Goal: Task Accomplishment & Management: Manage account settings

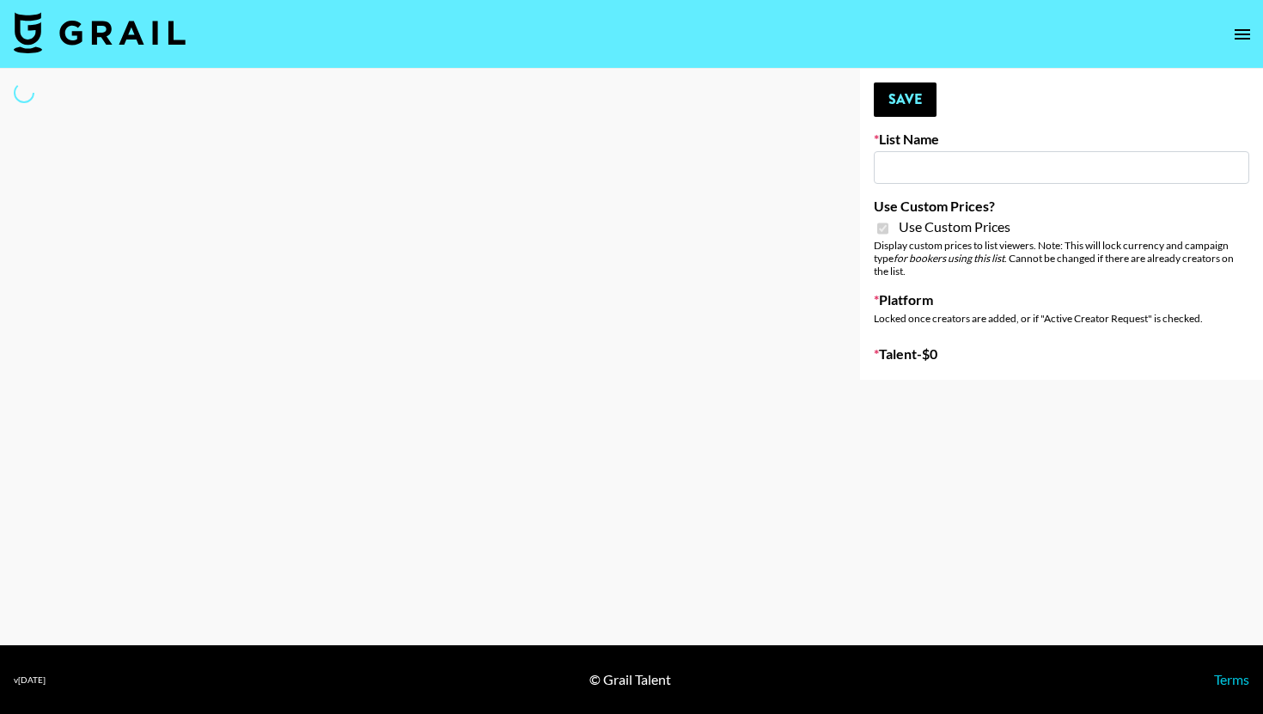
type input "FaceApp"
checkbox input "true"
select select "Brand"
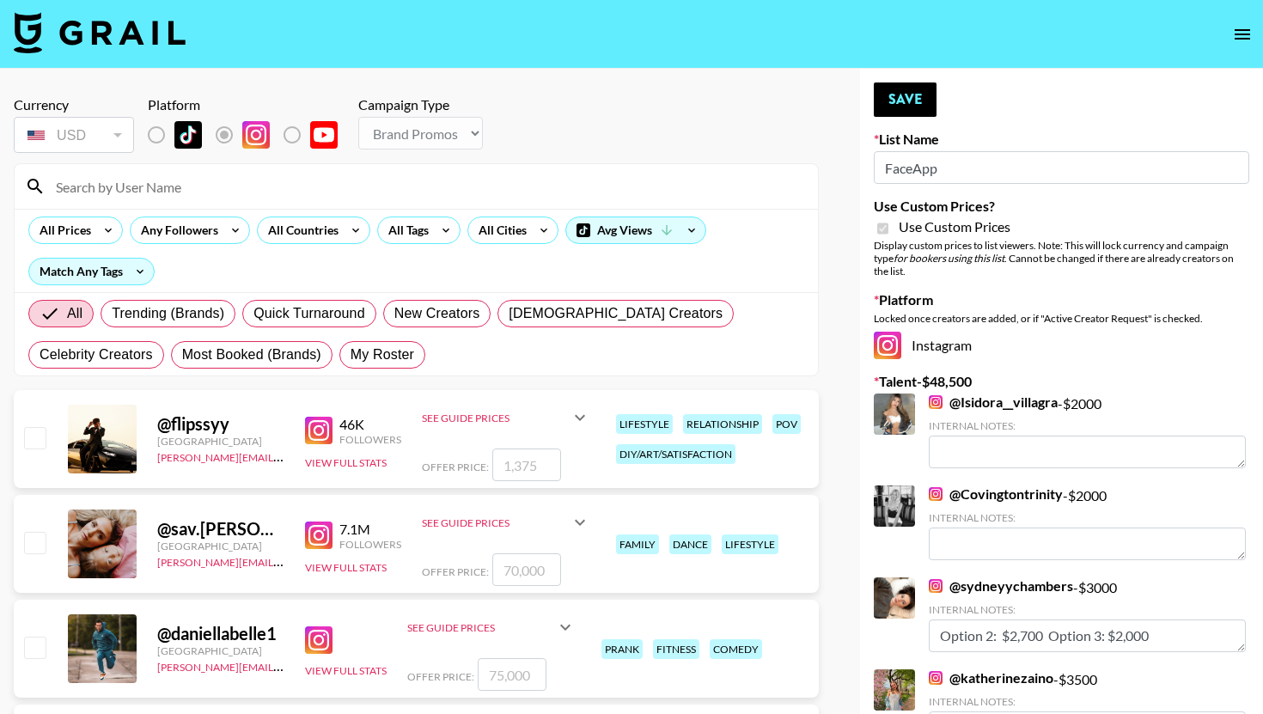
click at [217, 189] on input at bounding box center [427, 186] width 762 height 27
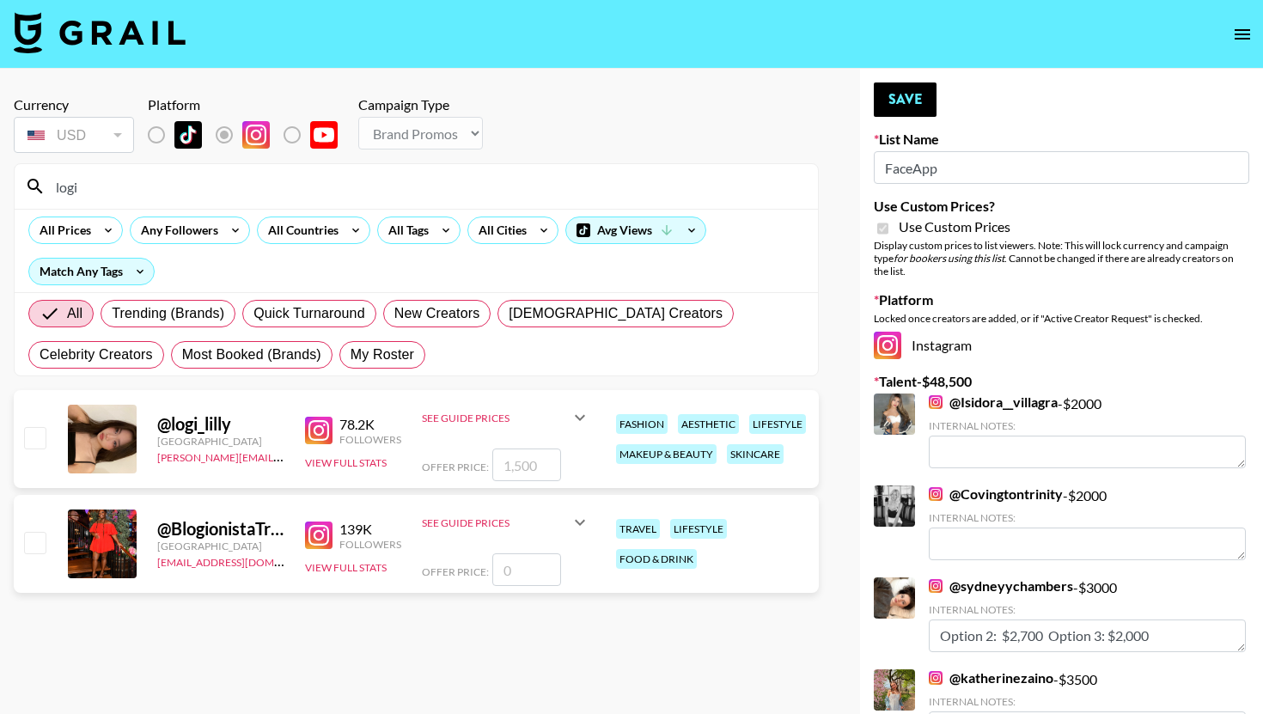
type input "logi"
click at [570, 416] on icon at bounding box center [580, 417] width 21 height 21
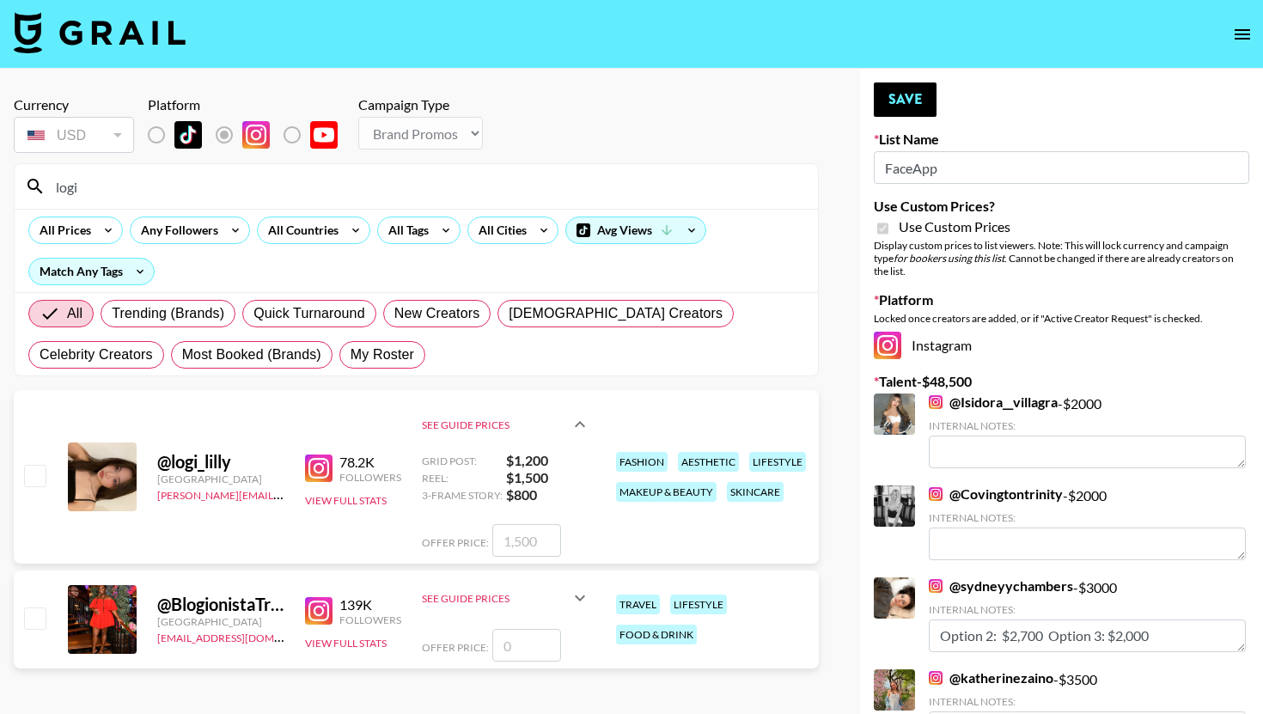
click at [574, 416] on icon at bounding box center [580, 424] width 21 height 21
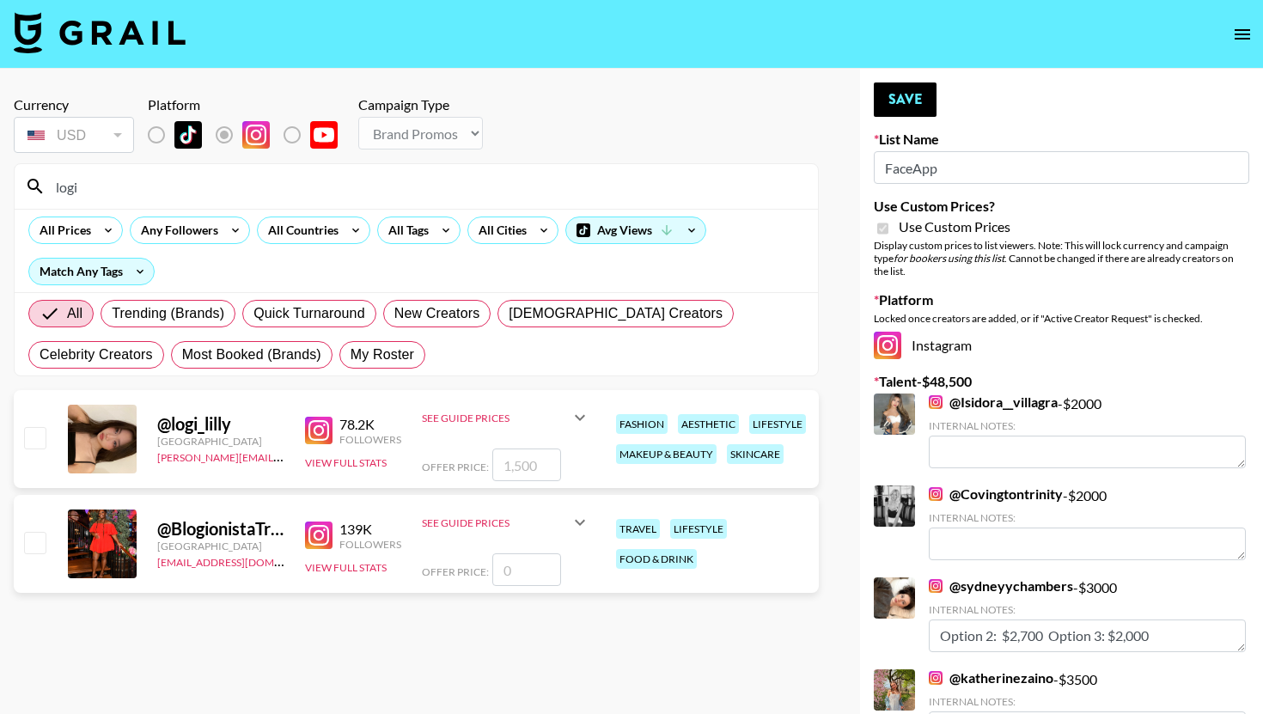
click at [34, 440] on input "checkbox" at bounding box center [34, 437] width 21 height 21
checkbox input "true"
type input "1500"
type textarea "option 2: 800 option 3: 750"
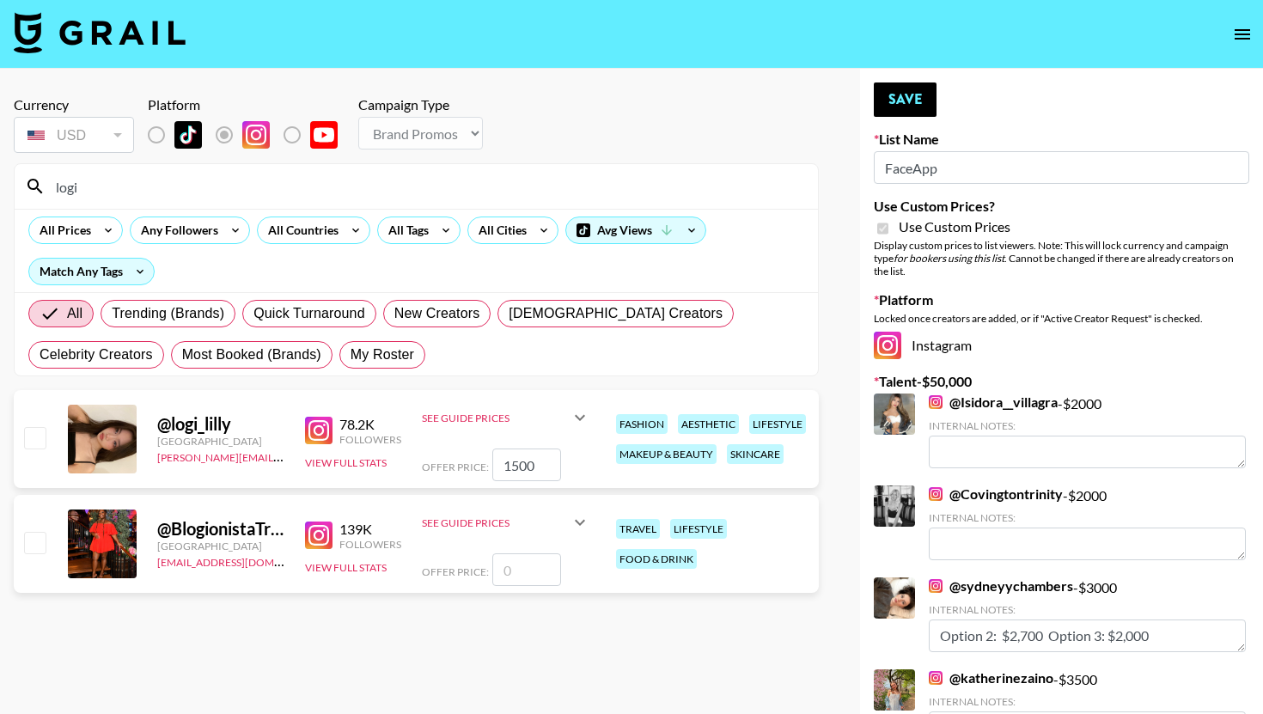
type textarea "option 2: 800 option 3: 750"
type textarea "option 2: 700 option 3: 650"
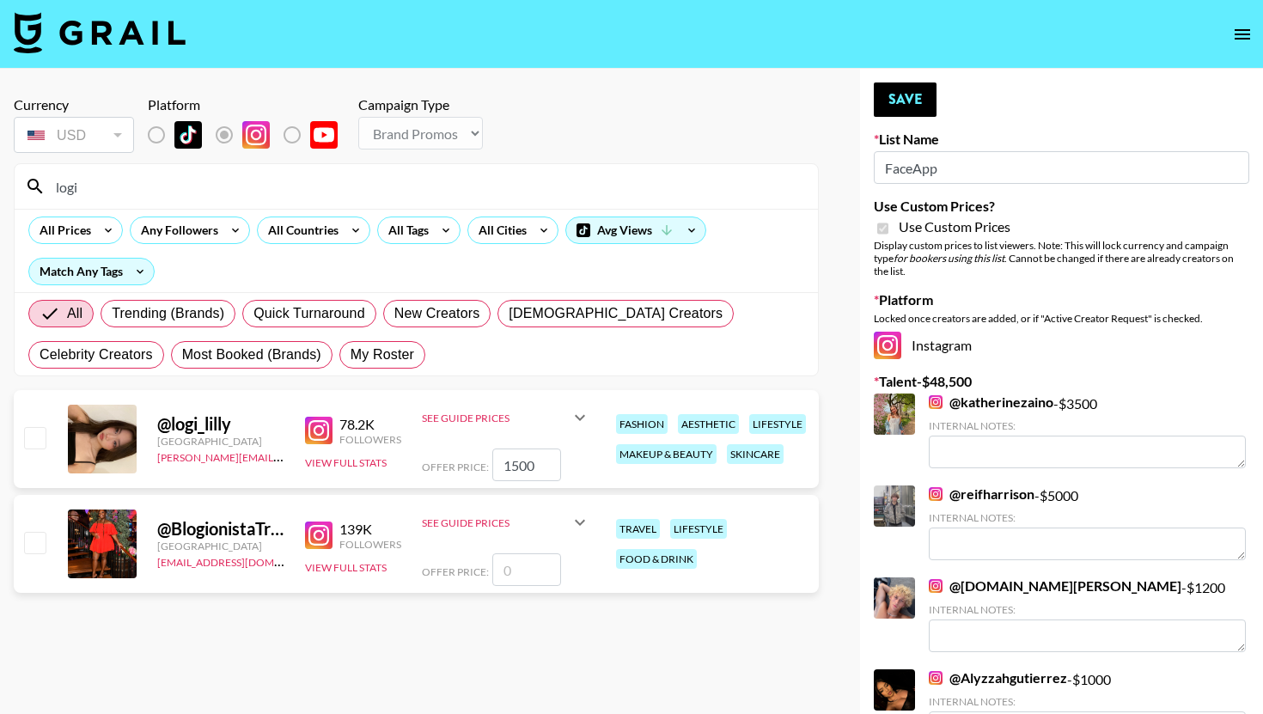
click at [40, 436] on input "checkbox" at bounding box center [34, 437] width 21 height 21
checkbox input "true"
click at [922, 101] on button "Save" at bounding box center [905, 99] width 63 height 34
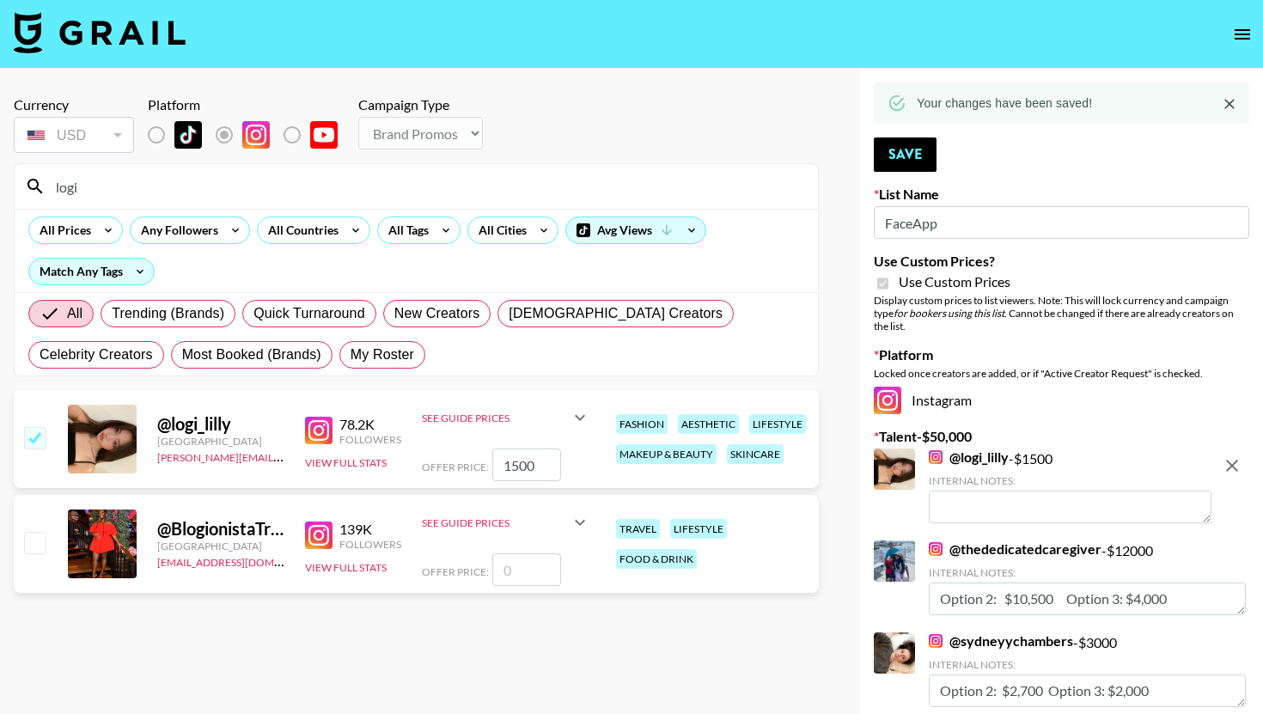
click at [1026, 503] on textarea at bounding box center [1070, 507] width 283 height 33
paste textarea "OP 2: $X, OP 3: $X."
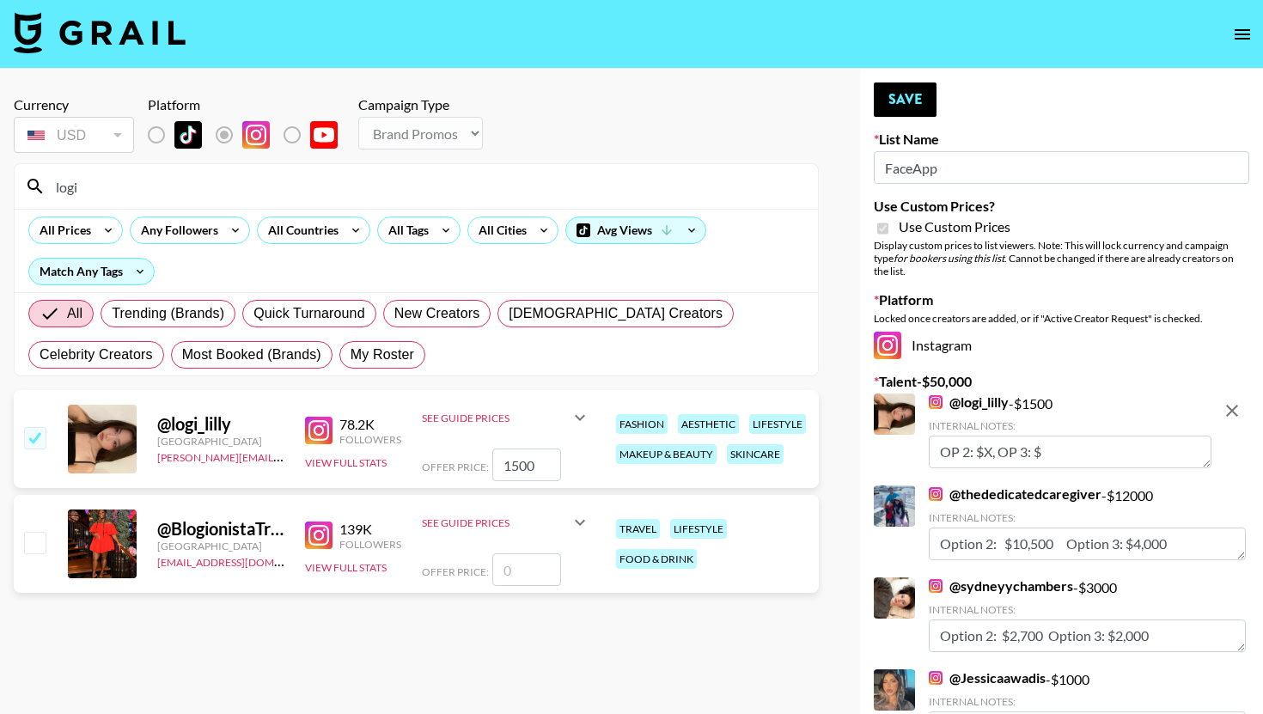
click at [993, 451] on textarea "OP 2: $X, OP 3: $" at bounding box center [1070, 452] width 283 height 33
type textarea "OP 2: $, OP 3: $"
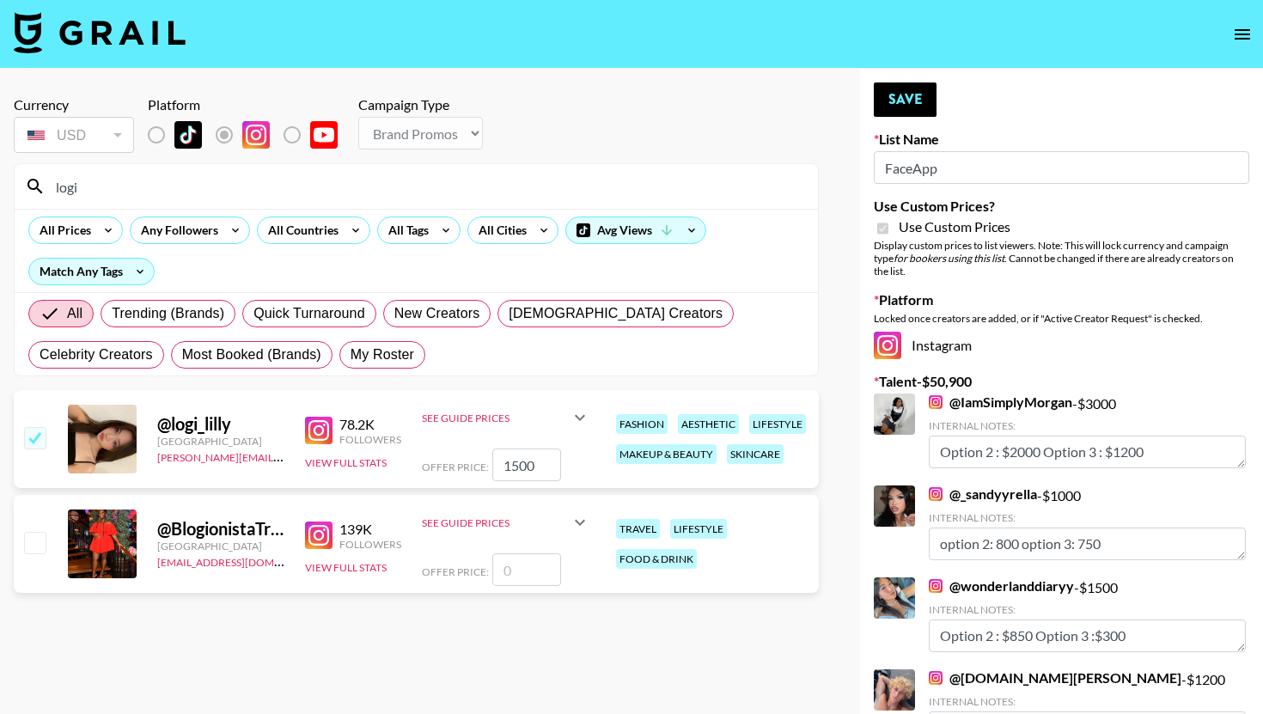
click at [460, 415] on div "See Guide Prices" at bounding box center [496, 418] width 148 height 13
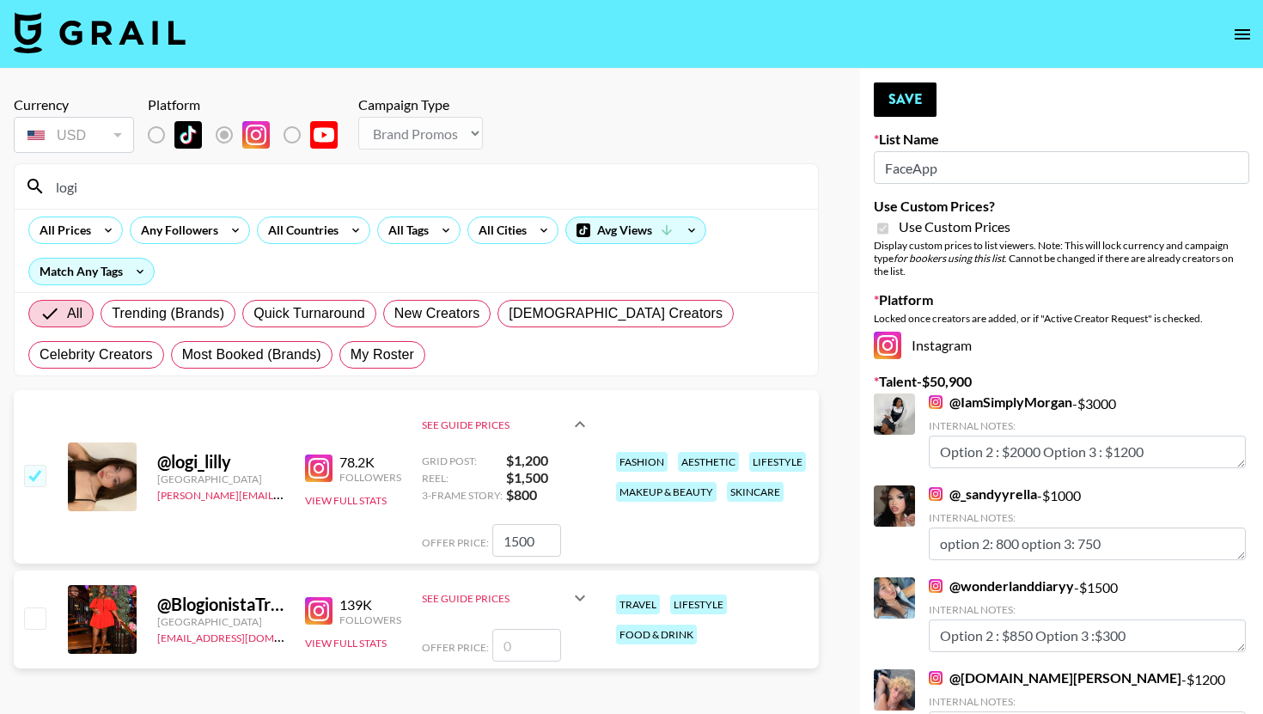
click at [485, 417] on div "See Guide Prices" at bounding box center [506, 424] width 168 height 55
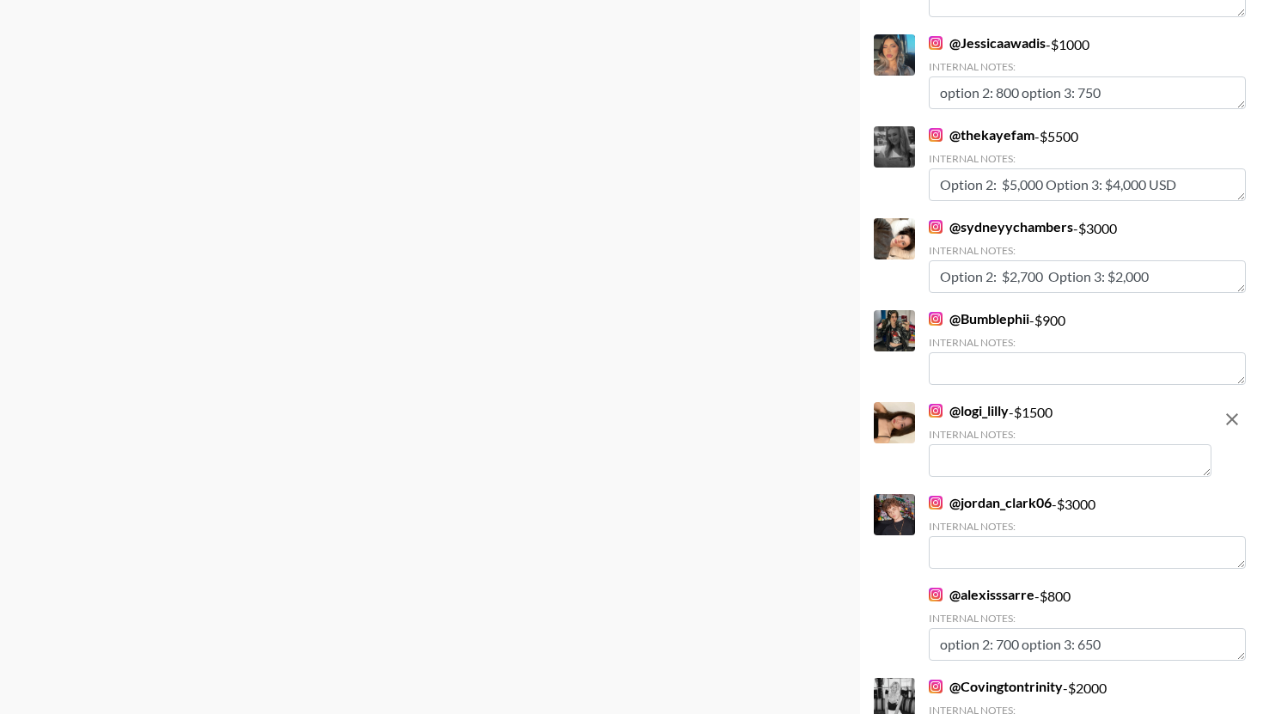
scroll to position [1009, 0]
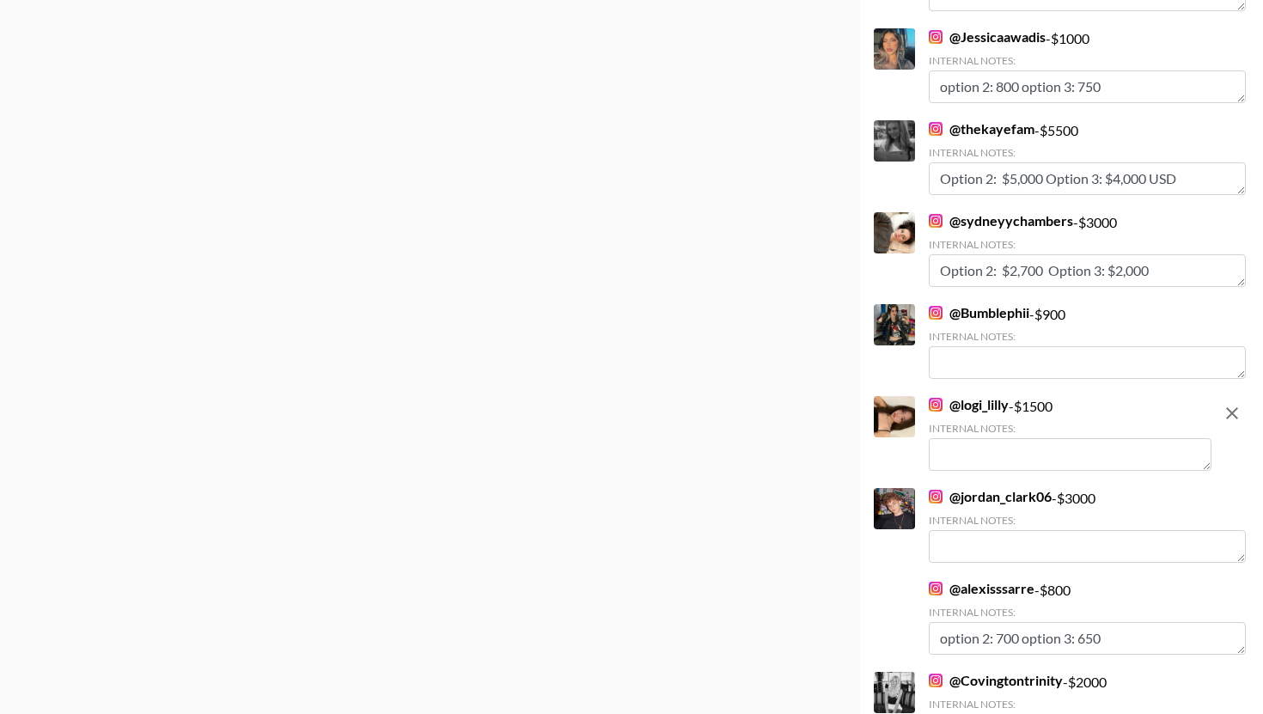
click at [1025, 470] on textarea at bounding box center [1070, 454] width 283 height 33
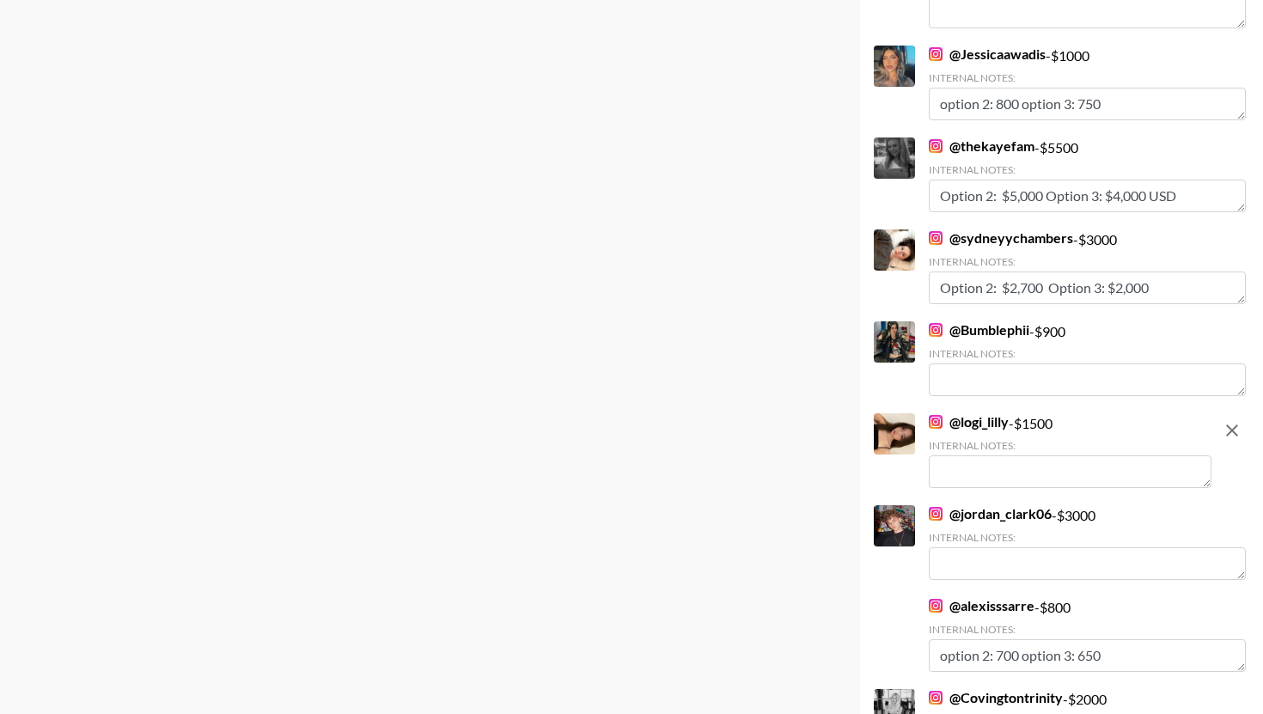
scroll to position [988, 0]
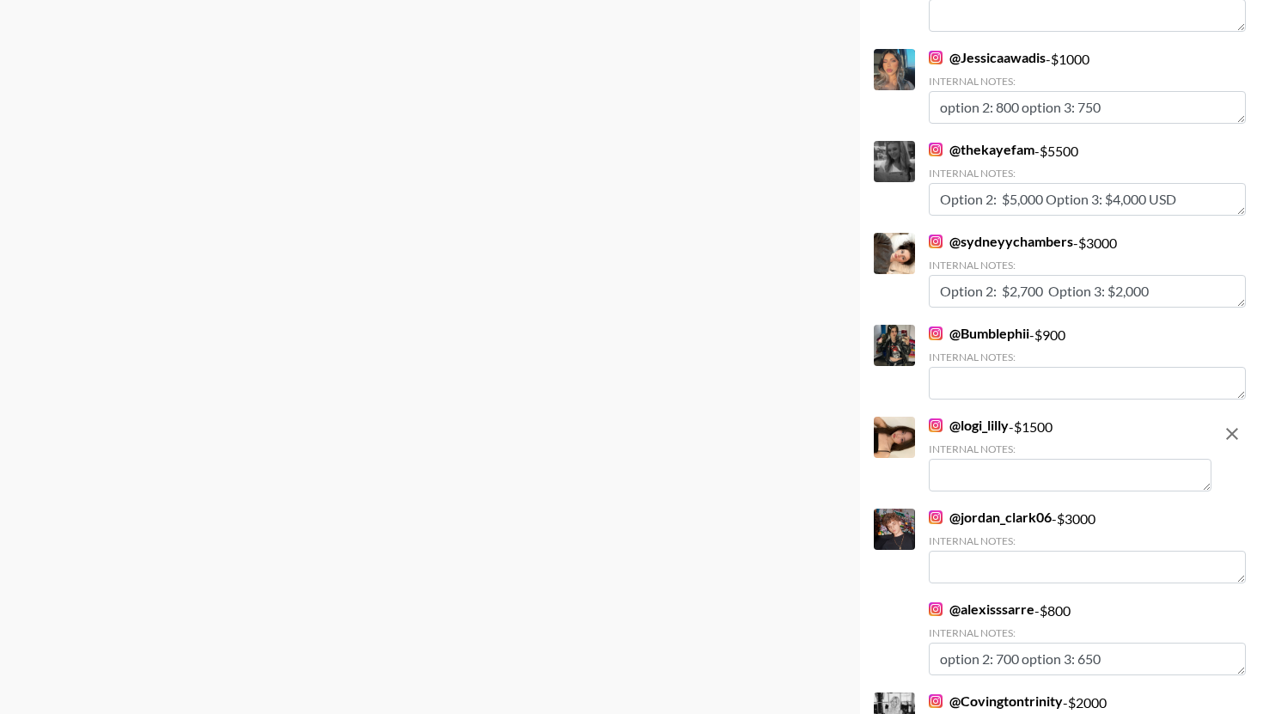
paste textarea "OP 2: $X, OP 3: $X."
click at [995, 473] on textarea "OP 2: $X, OP 3: $X." at bounding box center [1070, 475] width 283 height 33
click at [991, 473] on textarea "OP 2: $X, OP 3: $X." at bounding box center [1070, 475] width 283 height 33
type textarea "OP 2: $2,, OP 3: $X."
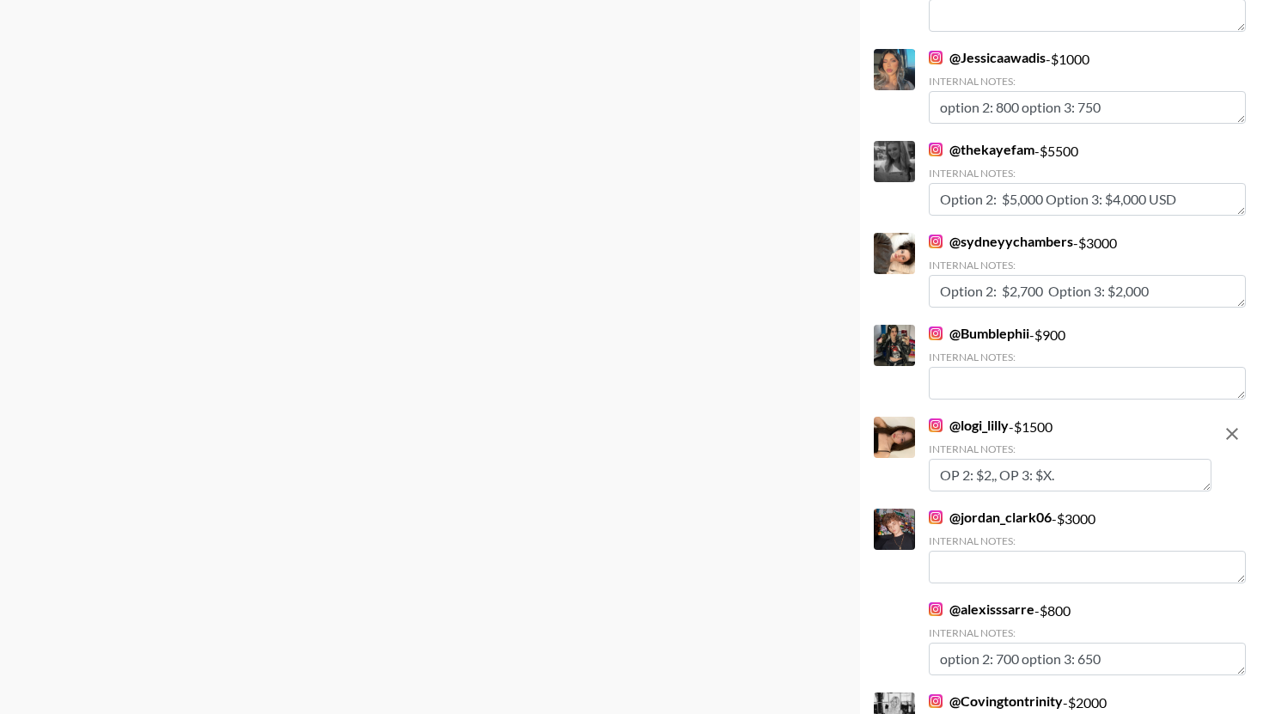
type textarea "o2= $675 o3= $225"
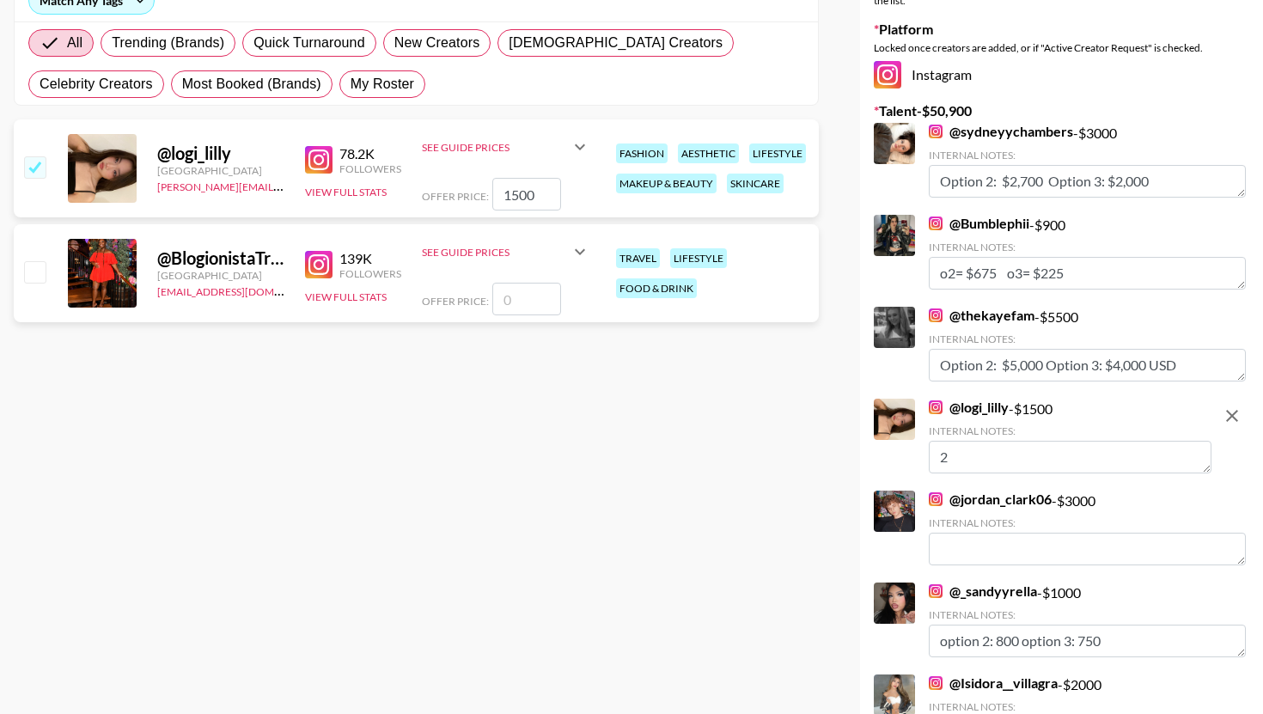
click at [1005, 451] on textarea "2" at bounding box center [1070, 457] width 283 height 33
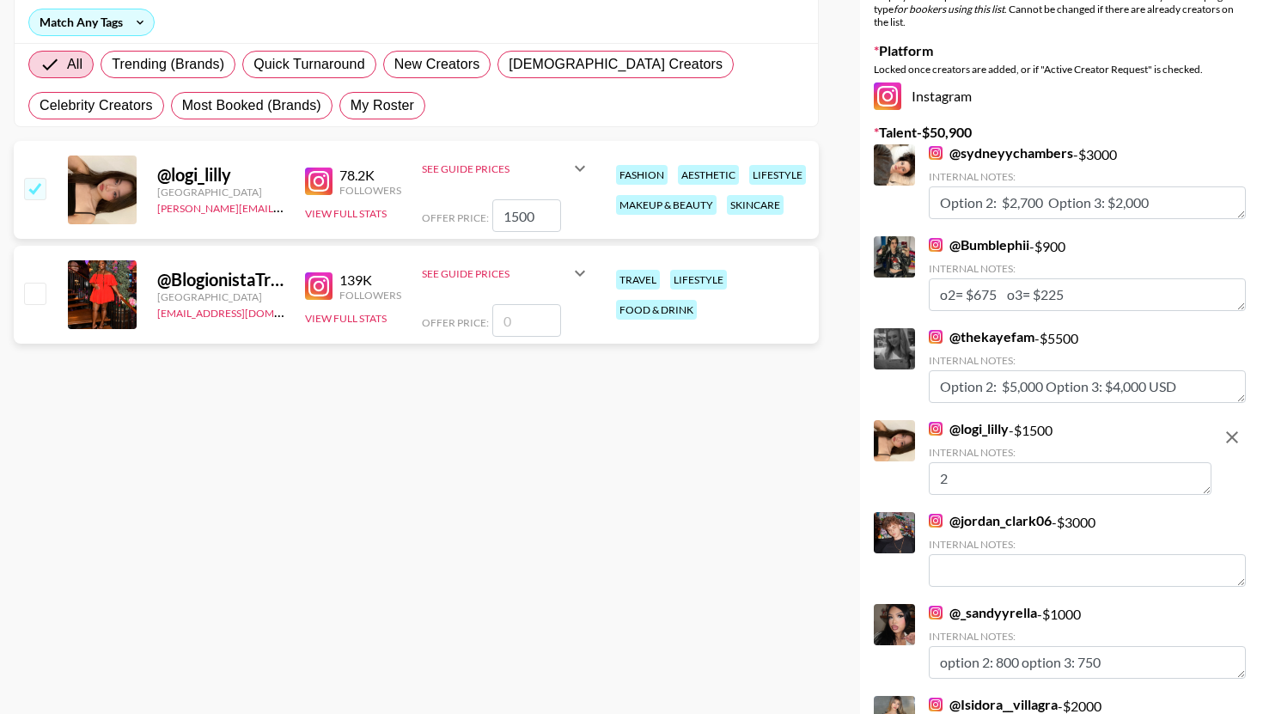
scroll to position [245, 0]
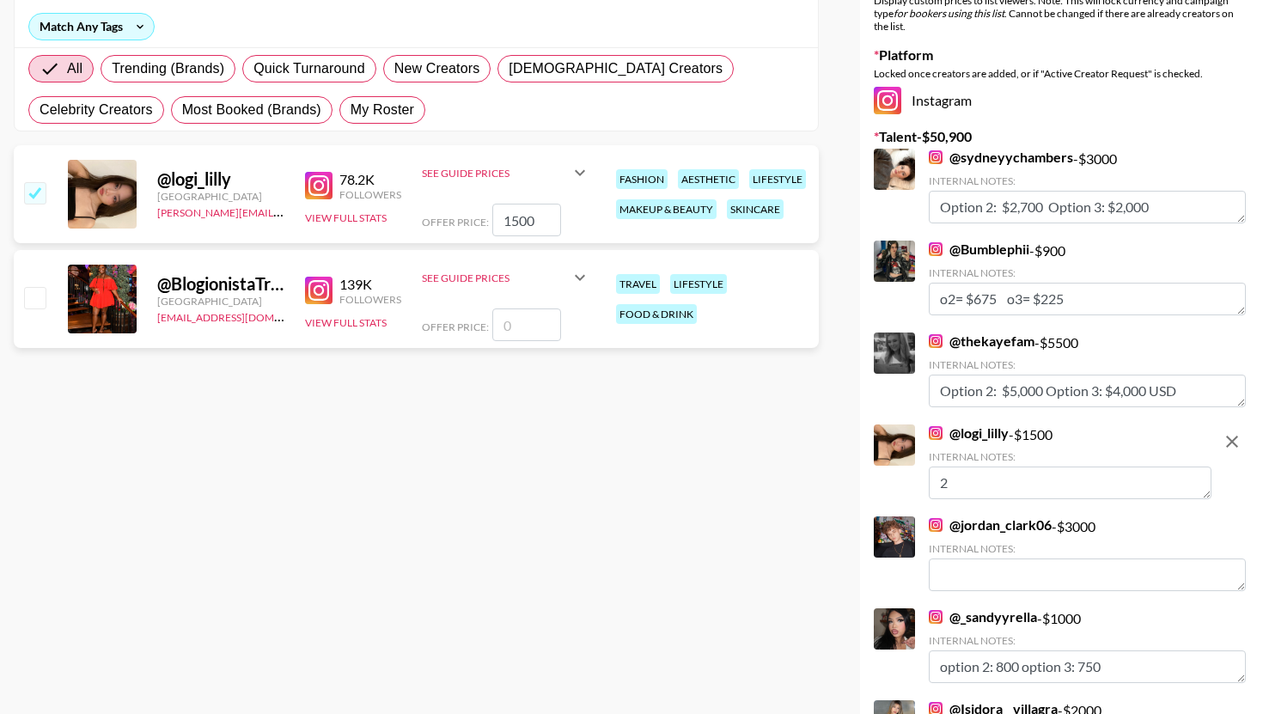
click at [999, 479] on textarea "2" at bounding box center [1070, 482] width 283 height 33
paste textarea "OP 2: $X, OP 3: $X."
click at [991, 485] on textarea "OP 2: $X, OP 3: $X." at bounding box center [1070, 482] width 283 height 33
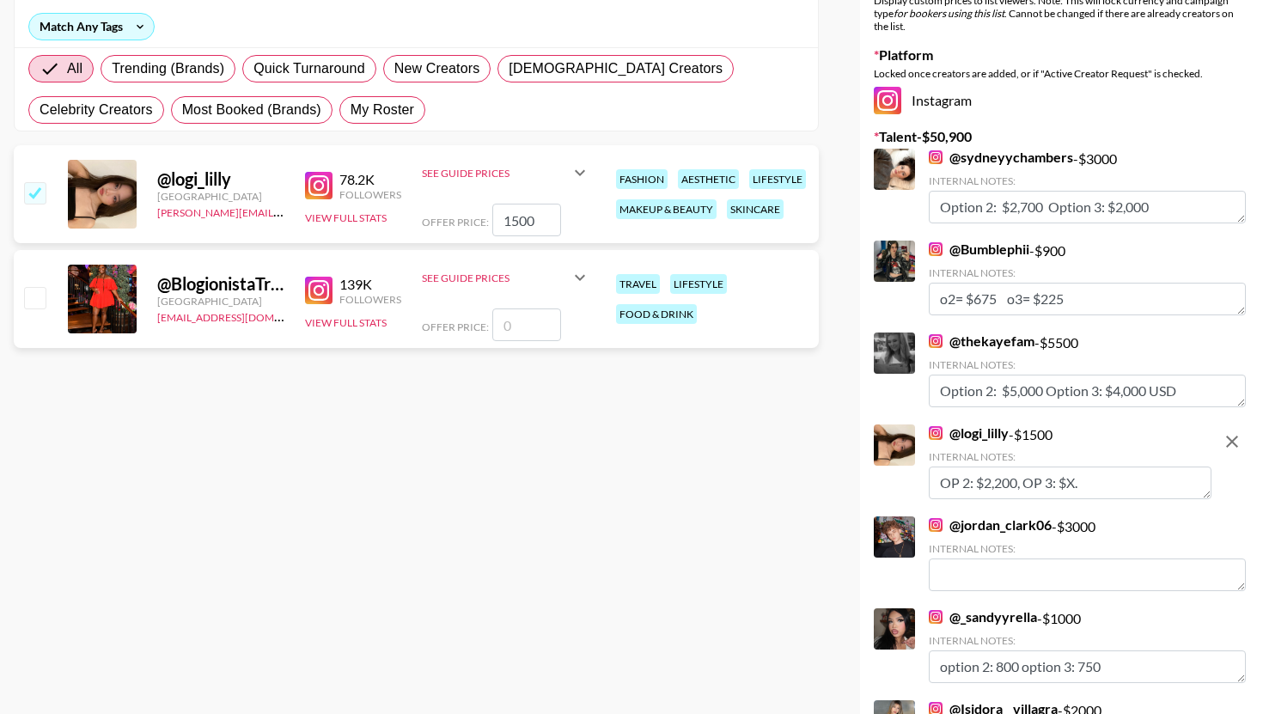
click at [1076, 482] on textarea "OP 2: $2,200, OP 3: $X." at bounding box center [1070, 482] width 283 height 33
type textarea "OP 2: $2,200, OP 3: $."
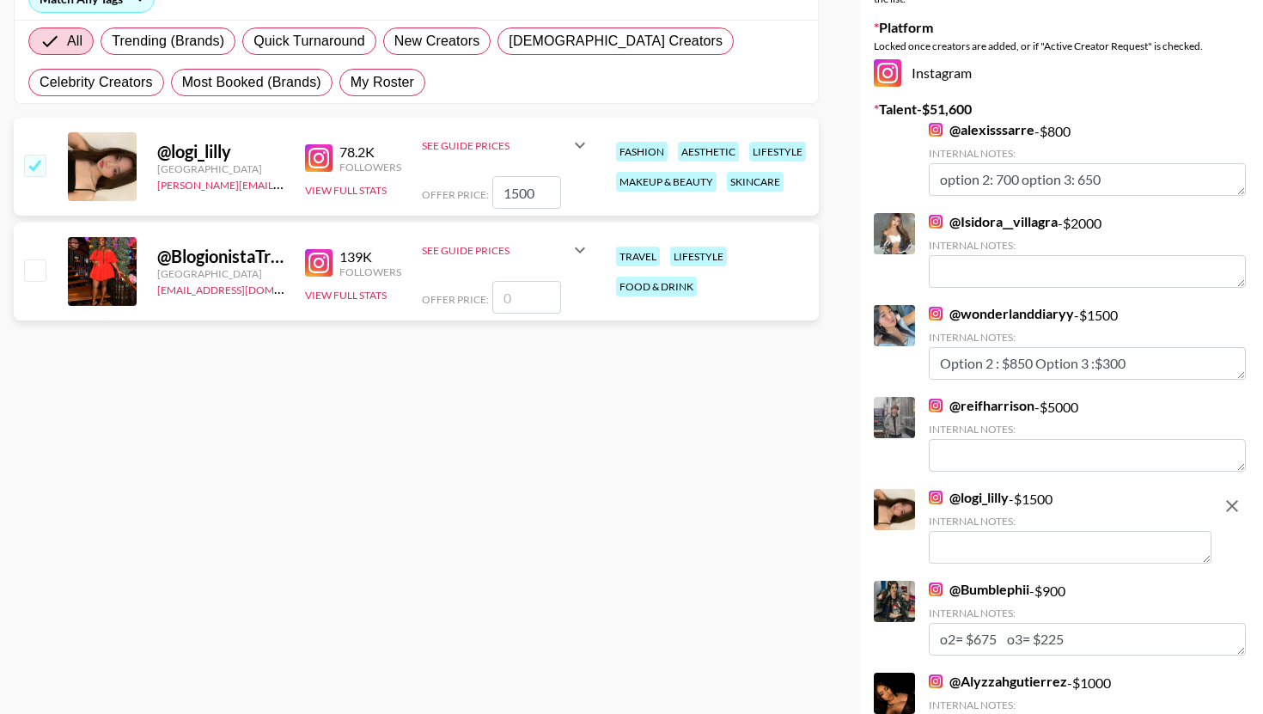
scroll to position [294, 0]
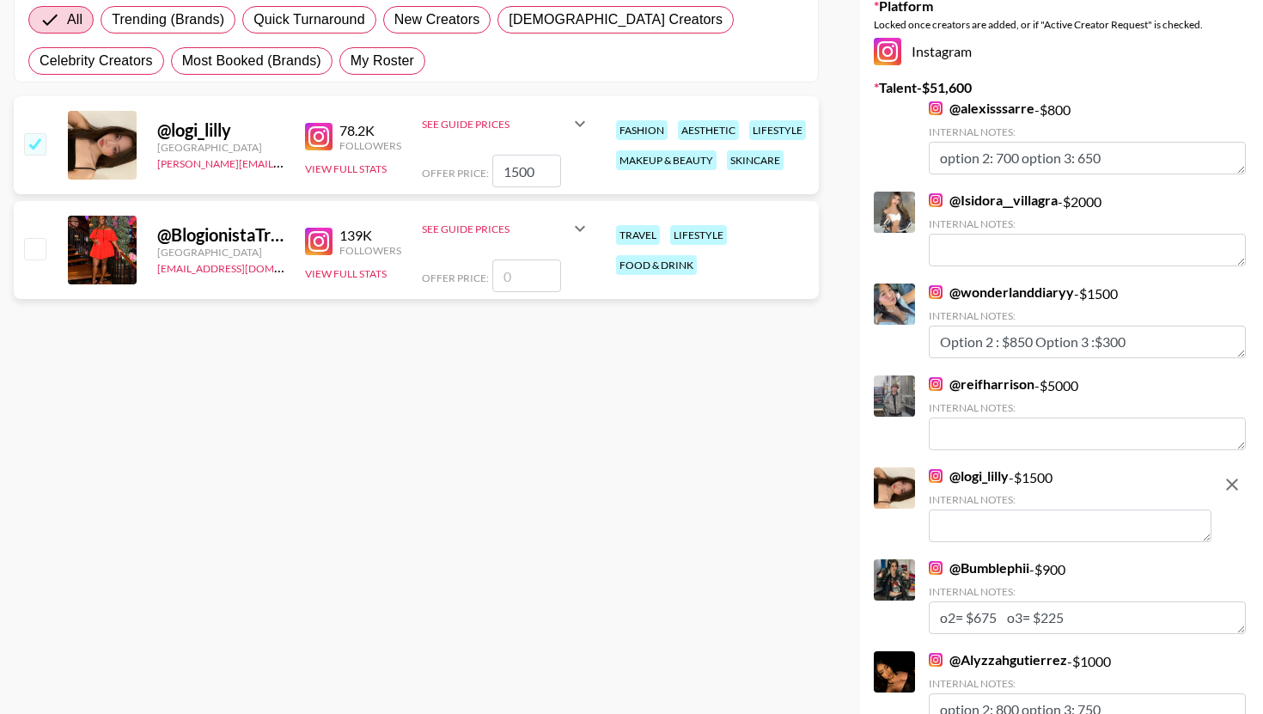
click at [1037, 531] on textarea at bounding box center [1070, 525] width 283 height 33
paste textarea "OP 2: $2,200, OP 3: $800-$1,000."
type textarea "OP 2: $2,200, OP 3: $800-$1,000."
click at [906, 534] on div "@ logi_lilly - $ 1500 Internal Notes: OP 2: $2,200, OP 3: $800-$1,000." at bounding box center [1043, 506] width 338 height 78
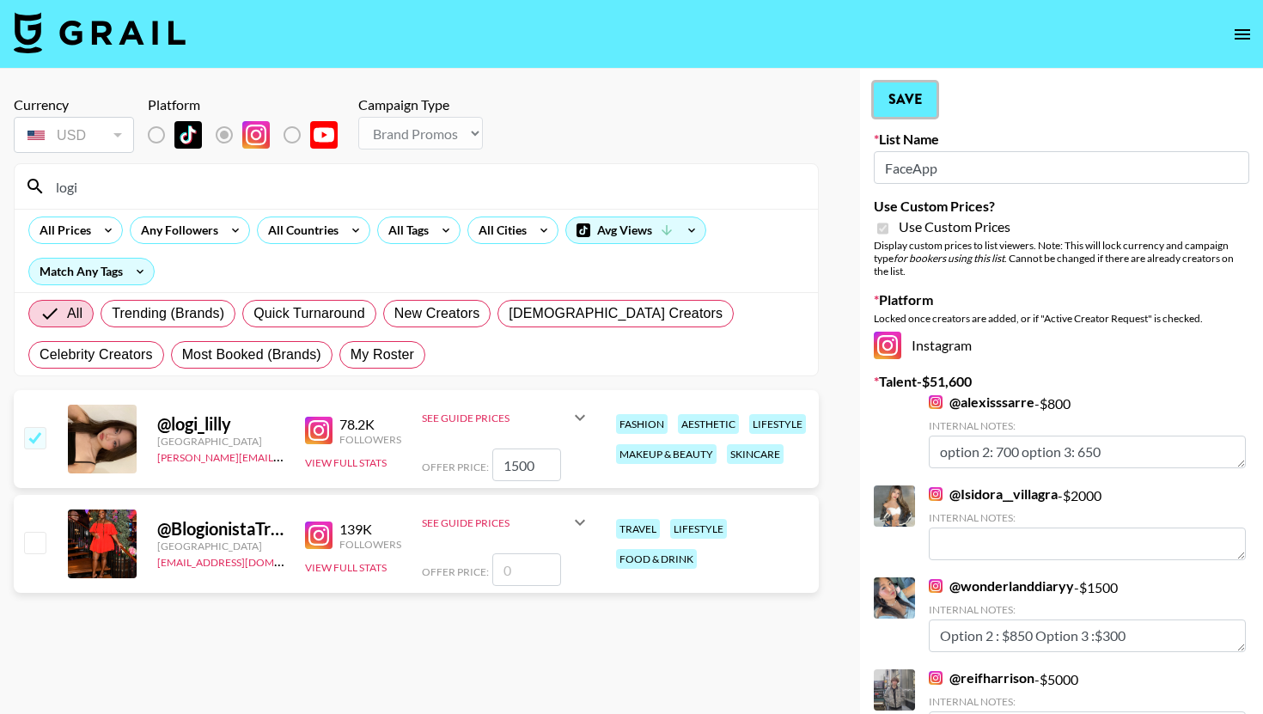
click at [931, 107] on button "Save" at bounding box center [905, 99] width 63 height 34
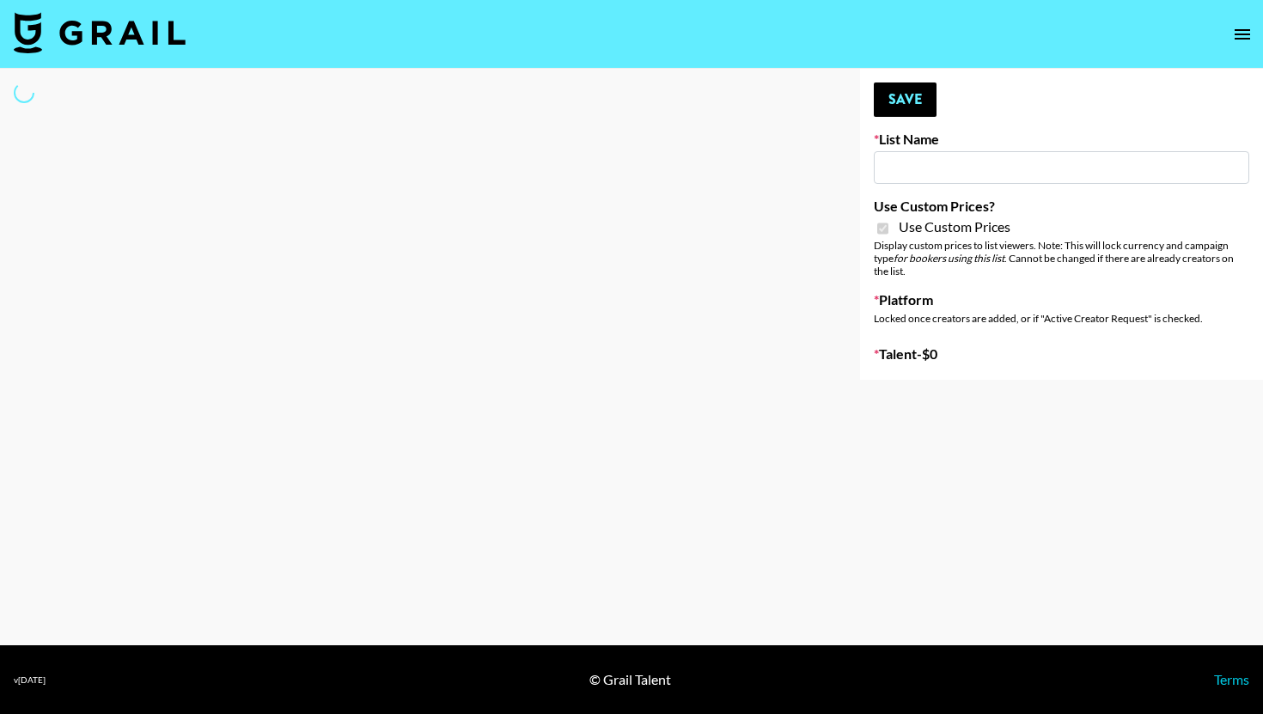
type input "FaceApp"
checkbox input "true"
select select "Brand"
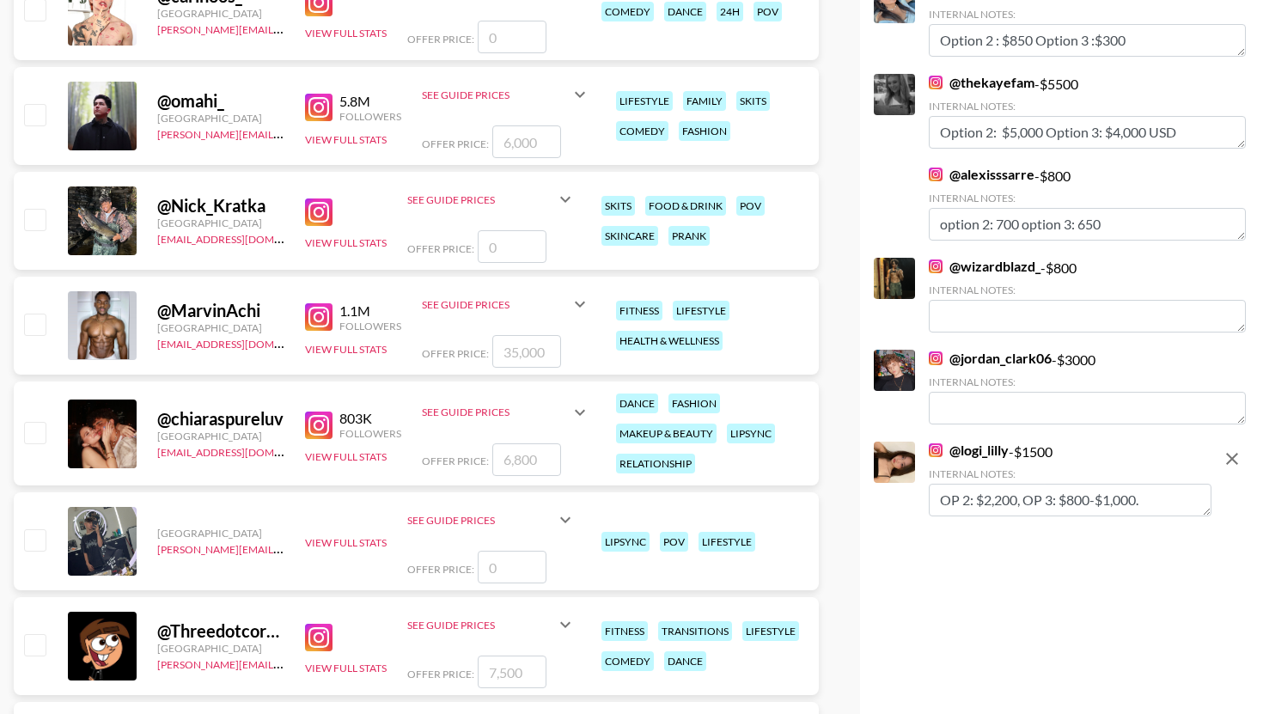
scroll to position [1797, 0]
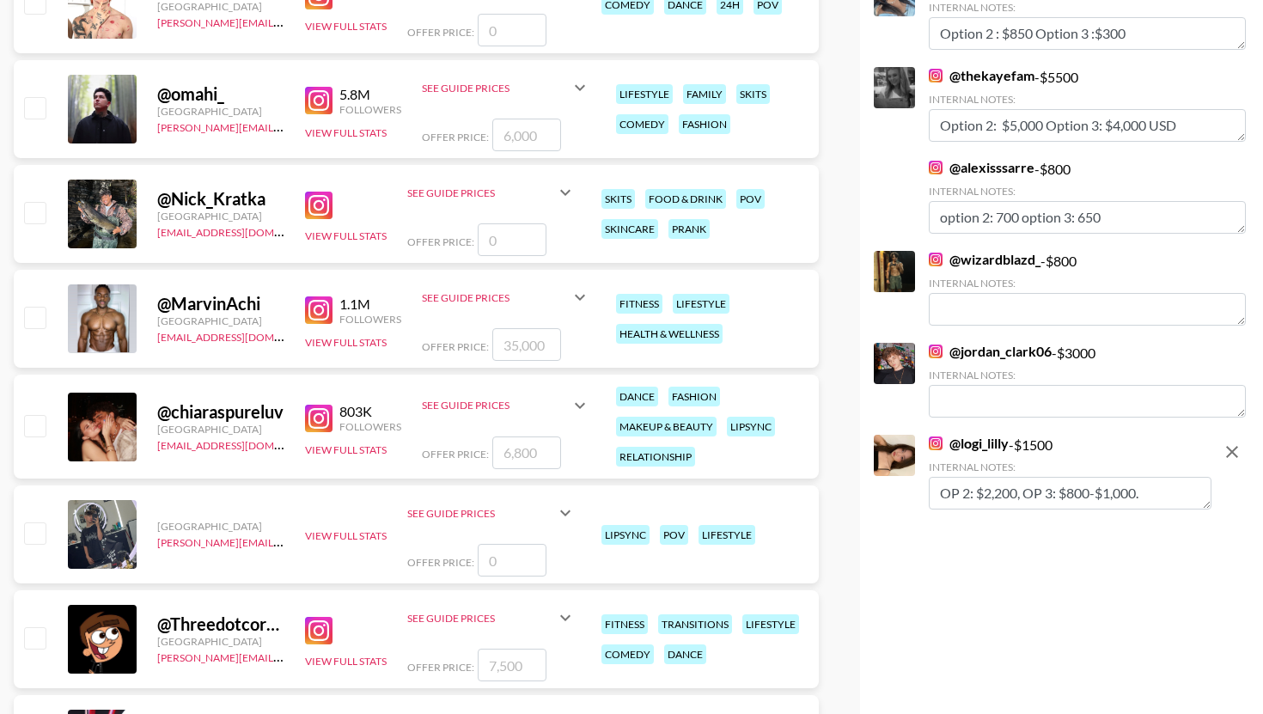
type textarea "o2= $600 o3= $200"
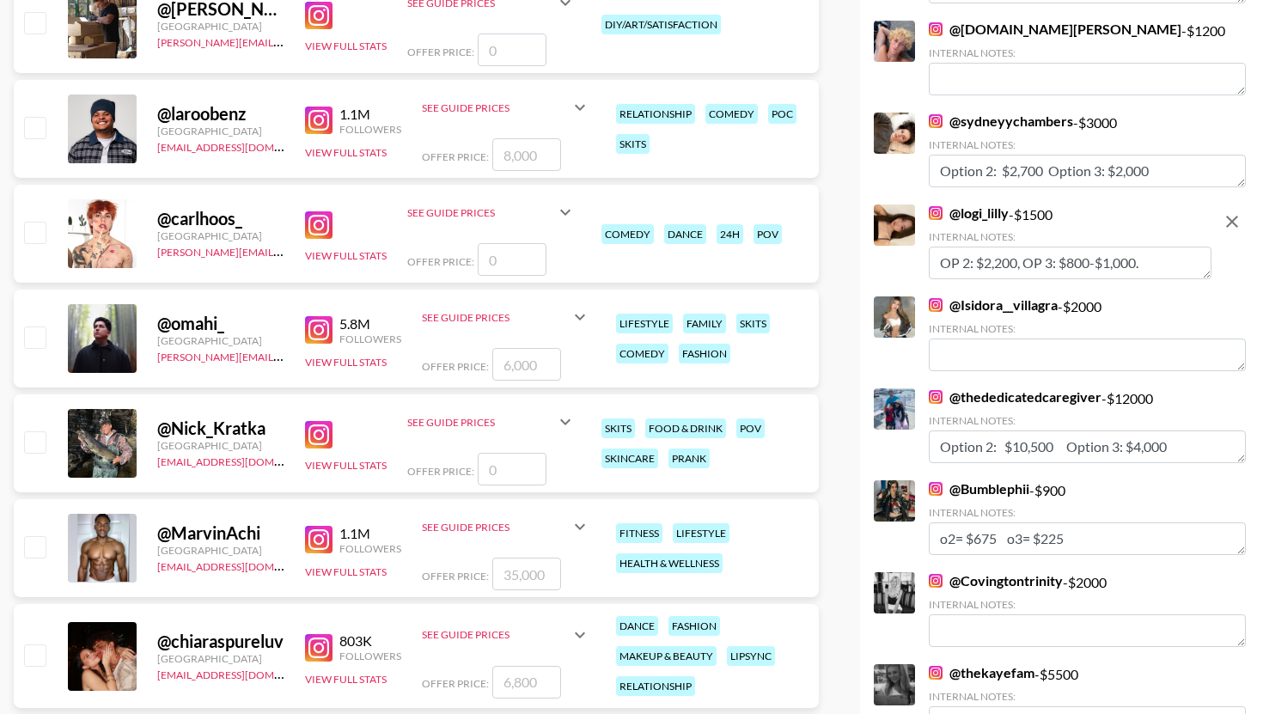
scroll to position [1498, 0]
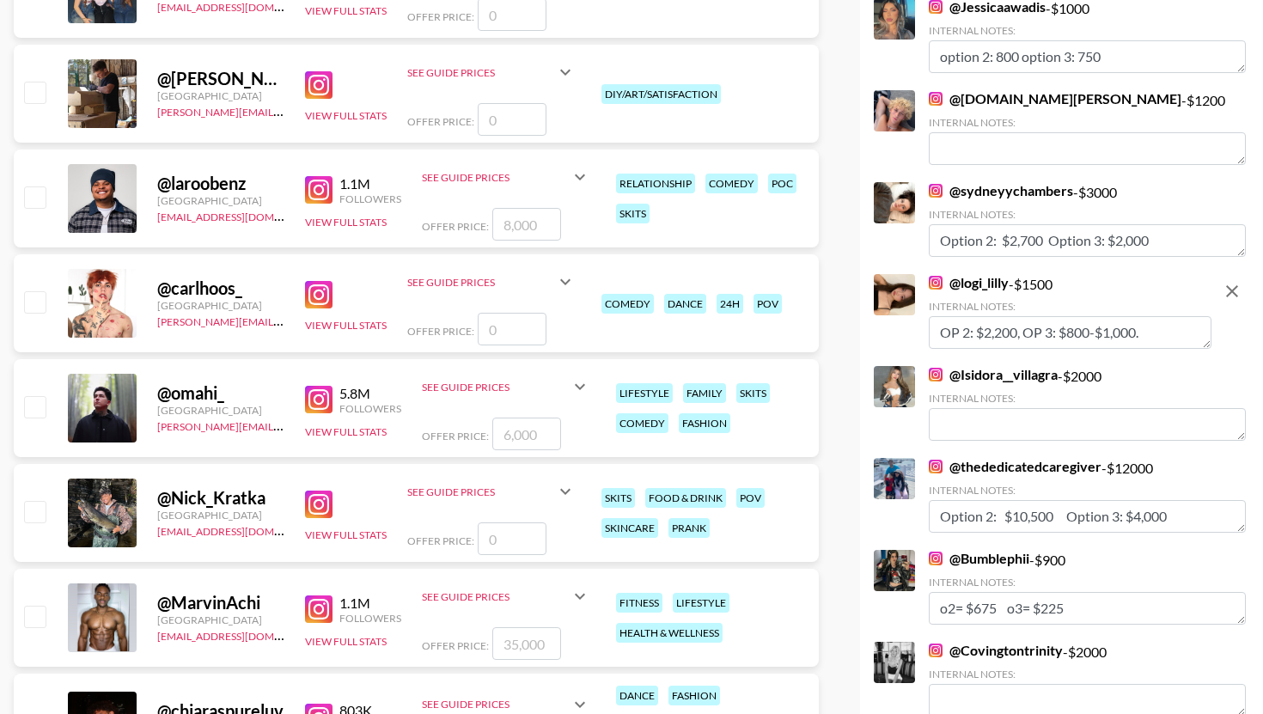
click at [1045, 301] on div "Internal Notes:" at bounding box center [1070, 306] width 283 height 13
click at [1047, 281] on div "@ logi_lilly - $ 1500 Internal Notes: OP 2: $2,200, OP 3: $800-$1,000." at bounding box center [1070, 311] width 283 height 75
drag, startPoint x: 1157, startPoint y: 335, endPoint x: 925, endPoint y: 337, distance: 232.0
click at [924, 337] on div "@ logi_lilly - $ 1500 Internal Notes: OP 2: $2,200, OP 3: $800-$1,000." at bounding box center [1043, 313] width 338 height 78
click at [1235, 290] on icon "remove" at bounding box center [1232, 291] width 21 height 21
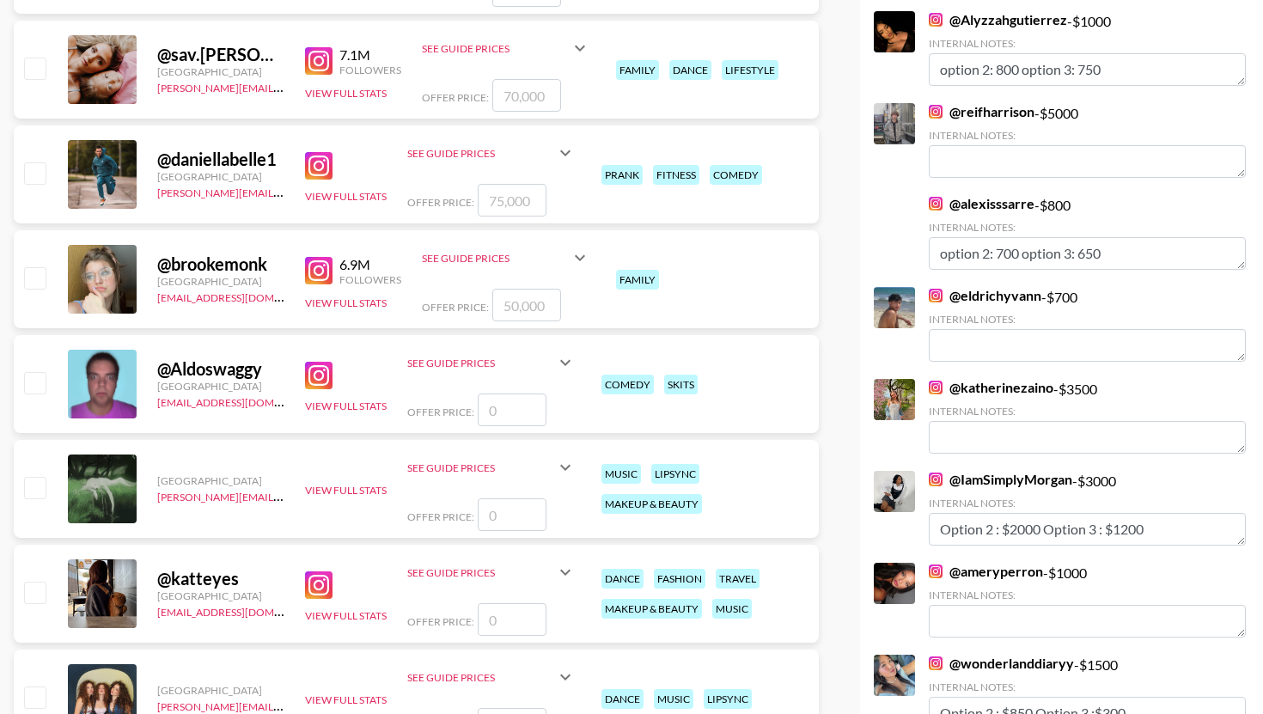
scroll to position [0, 0]
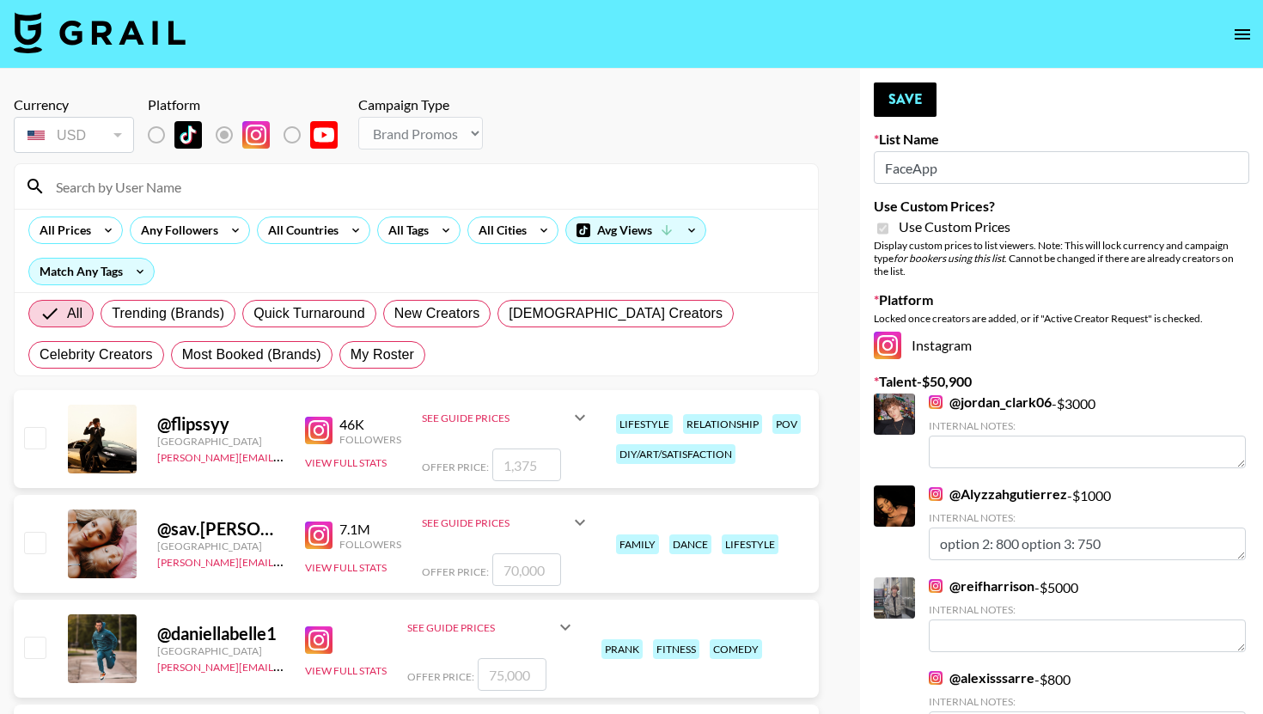
click at [522, 186] on input at bounding box center [427, 186] width 762 height 27
type input "logi"
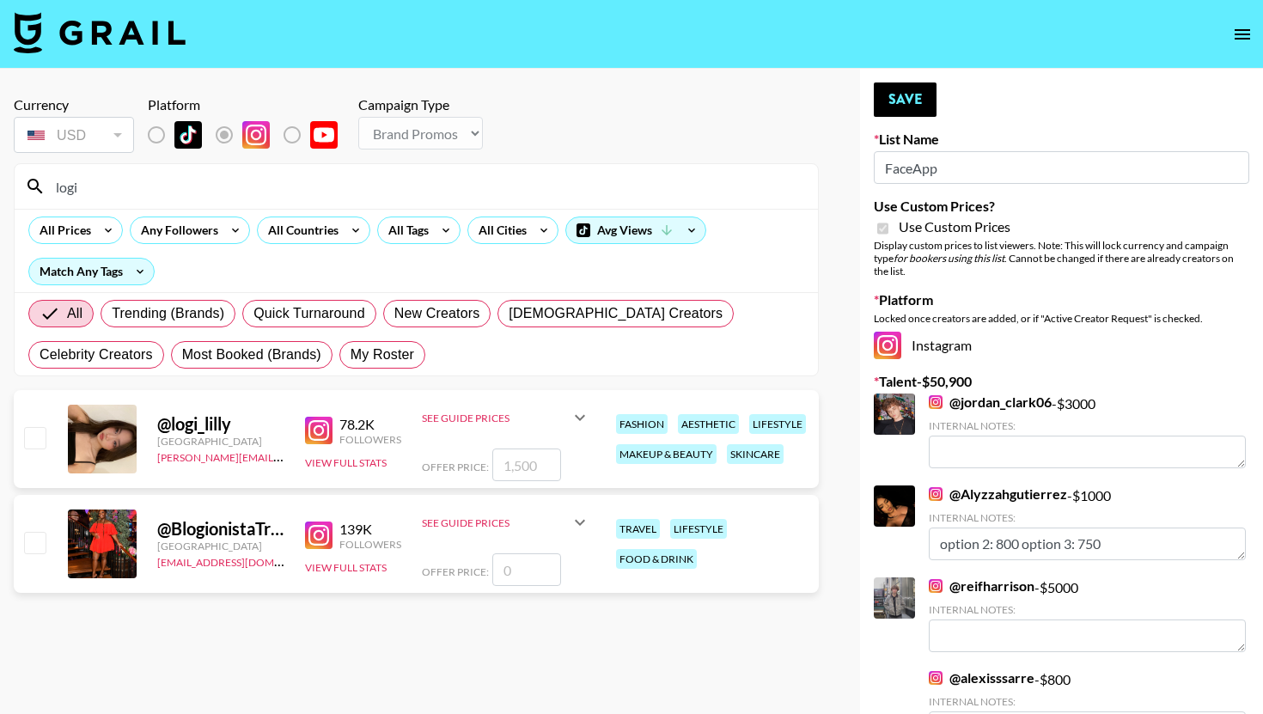
click at [39, 448] on input "checkbox" at bounding box center [34, 437] width 21 height 21
checkbox input "true"
type input "1500"
click at [555, 423] on div "See Guide Prices" at bounding box center [496, 418] width 148 height 13
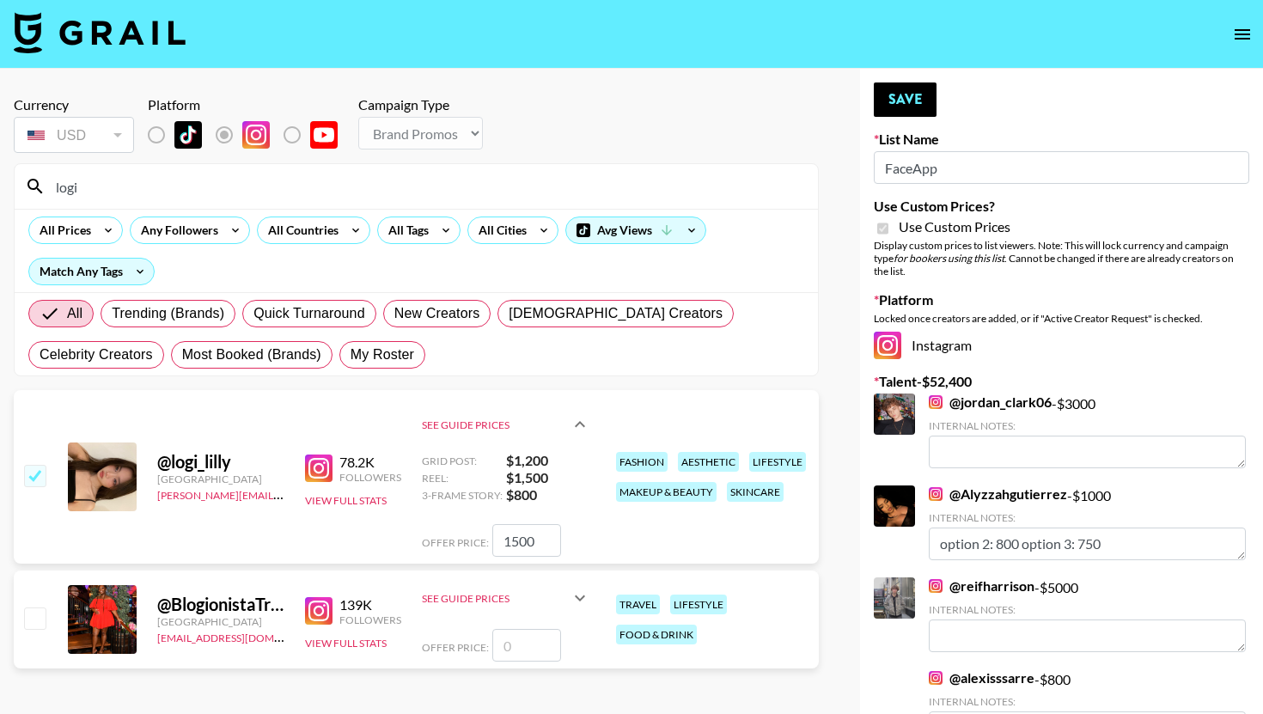
click at [582, 418] on icon at bounding box center [580, 424] width 21 height 21
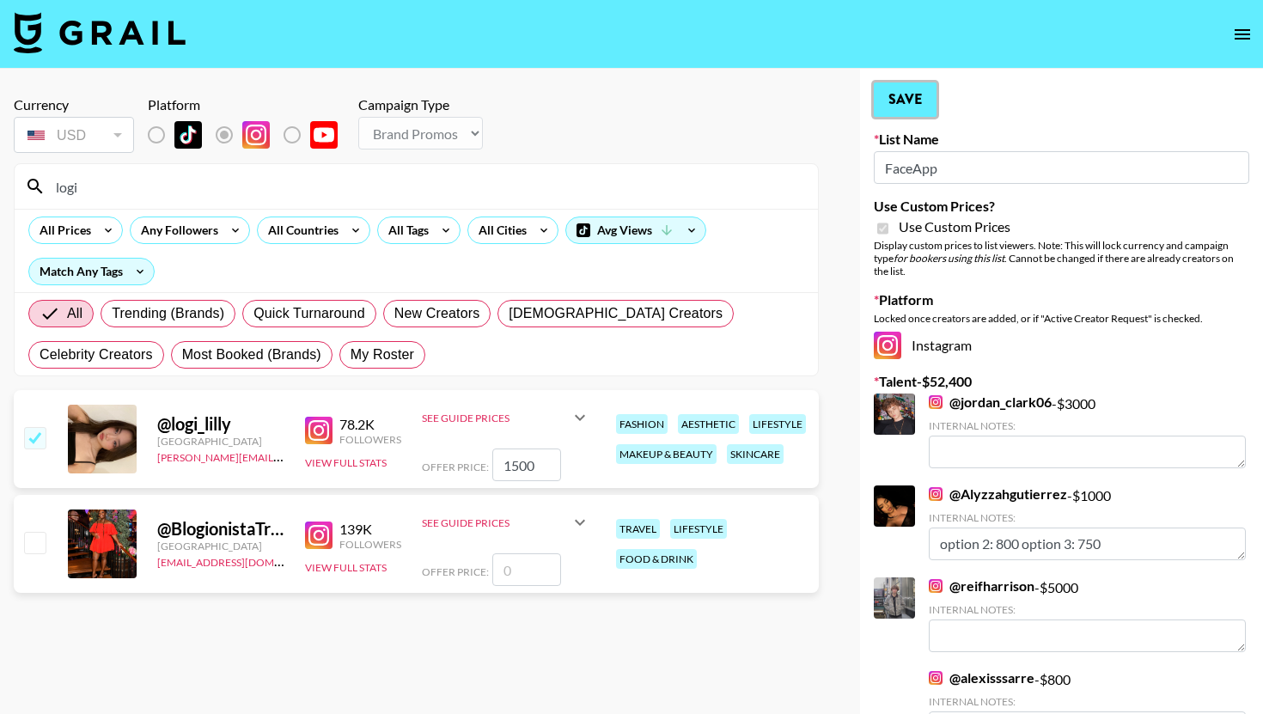
click at [932, 107] on button "Save" at bounding box center [905, 99] width 63 height 34
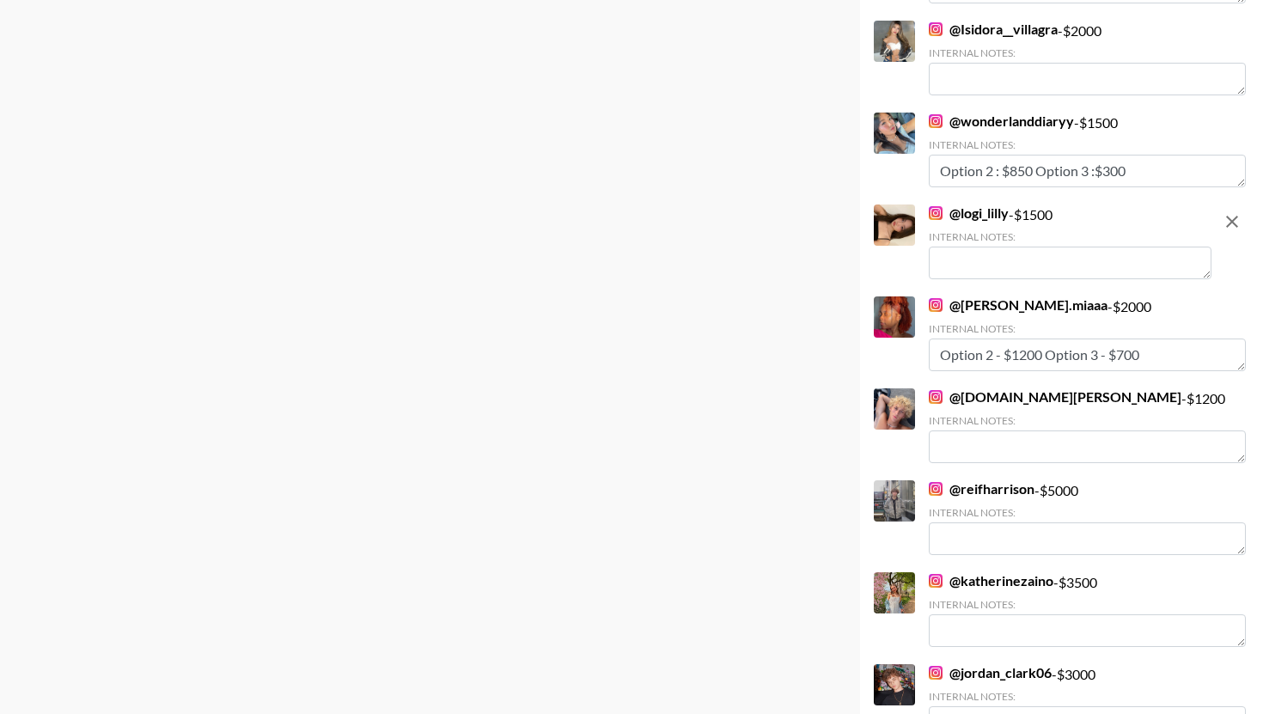
scroll to position [911, 0]
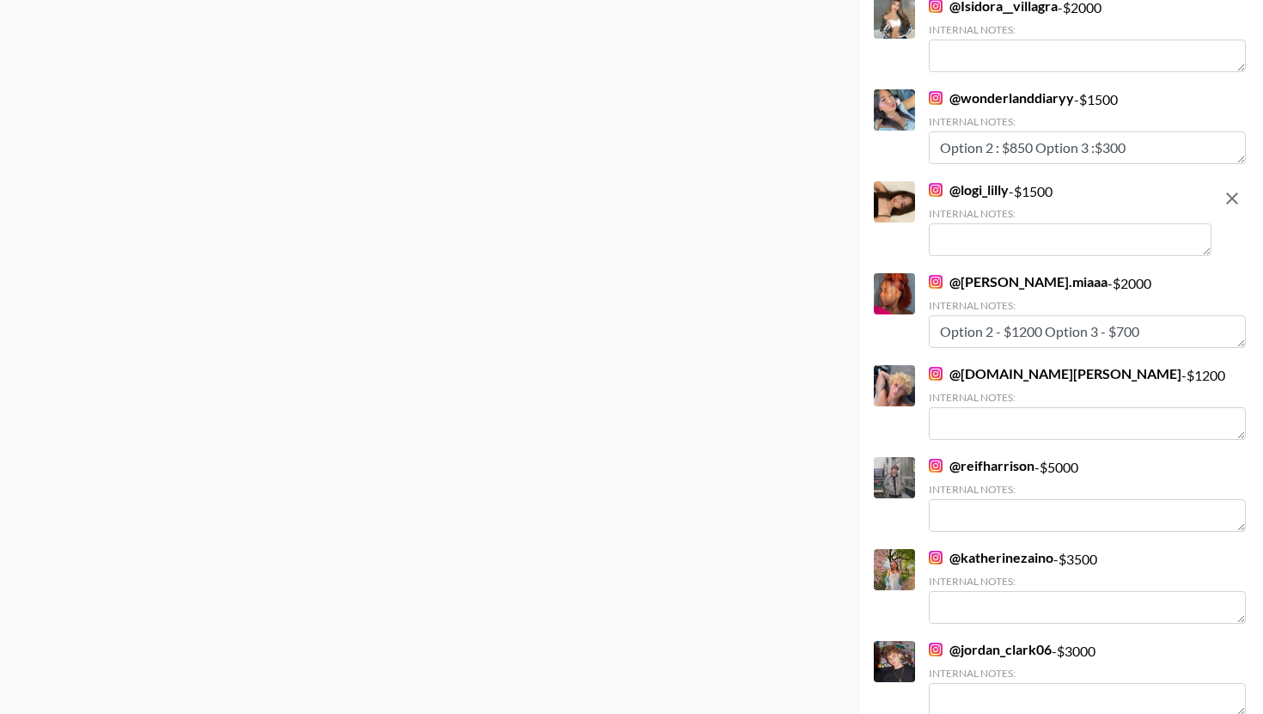
click at [1082, 251] on textarea at bounding box center [1070, 239] width 283 height 33
paste textarea "OP 2: $2,200, OP 3: $800-$1,000."
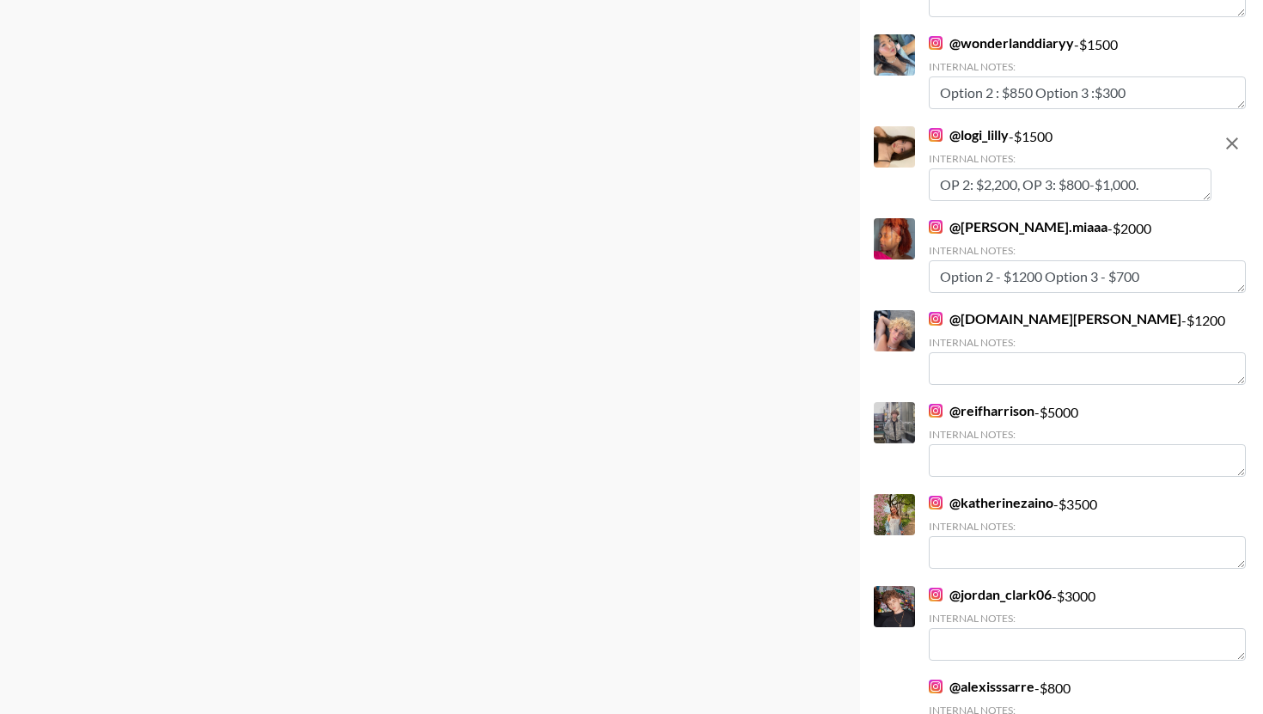
type textarea "OP 2: $2,200, OP 3: $800-$1,000."
click at [1125, 222] on div "@ Bianca.miaaa - $ 2000 Internal Notes: Option 2 - $1200 Option 3 - $700" at bounding box center [1087, 255] width 317 height 75
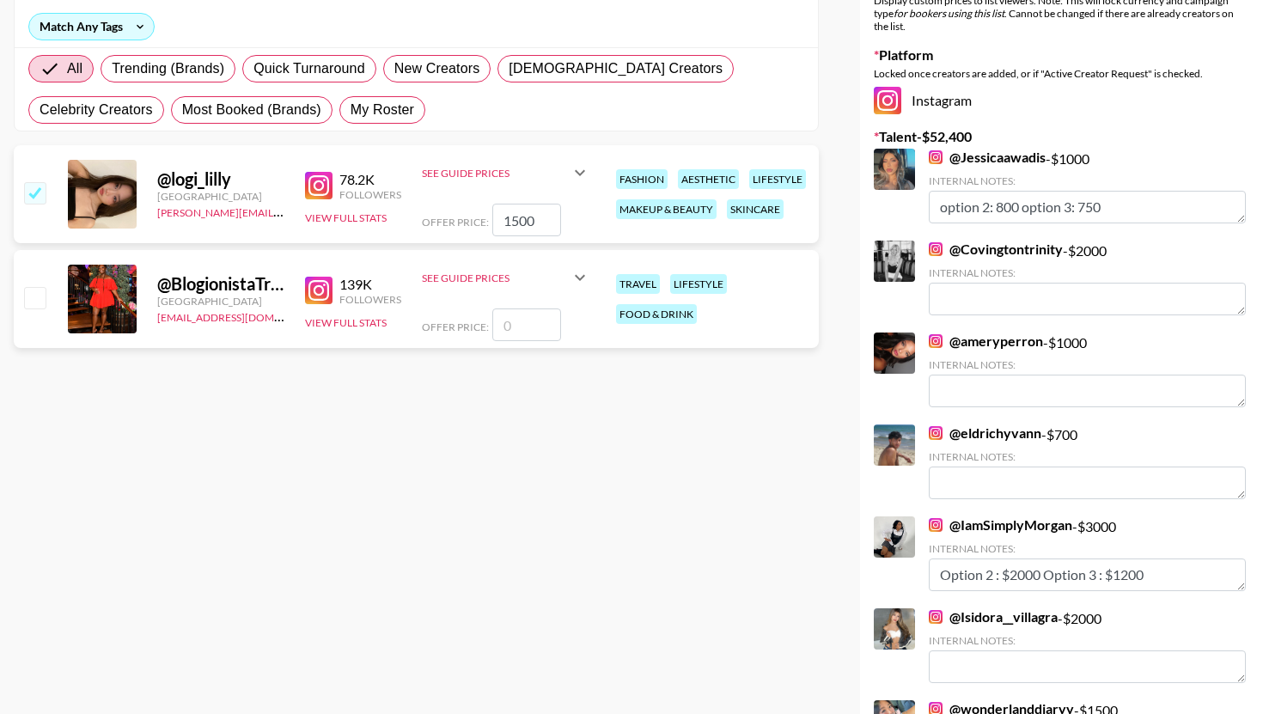
scroll to position [0, 0]
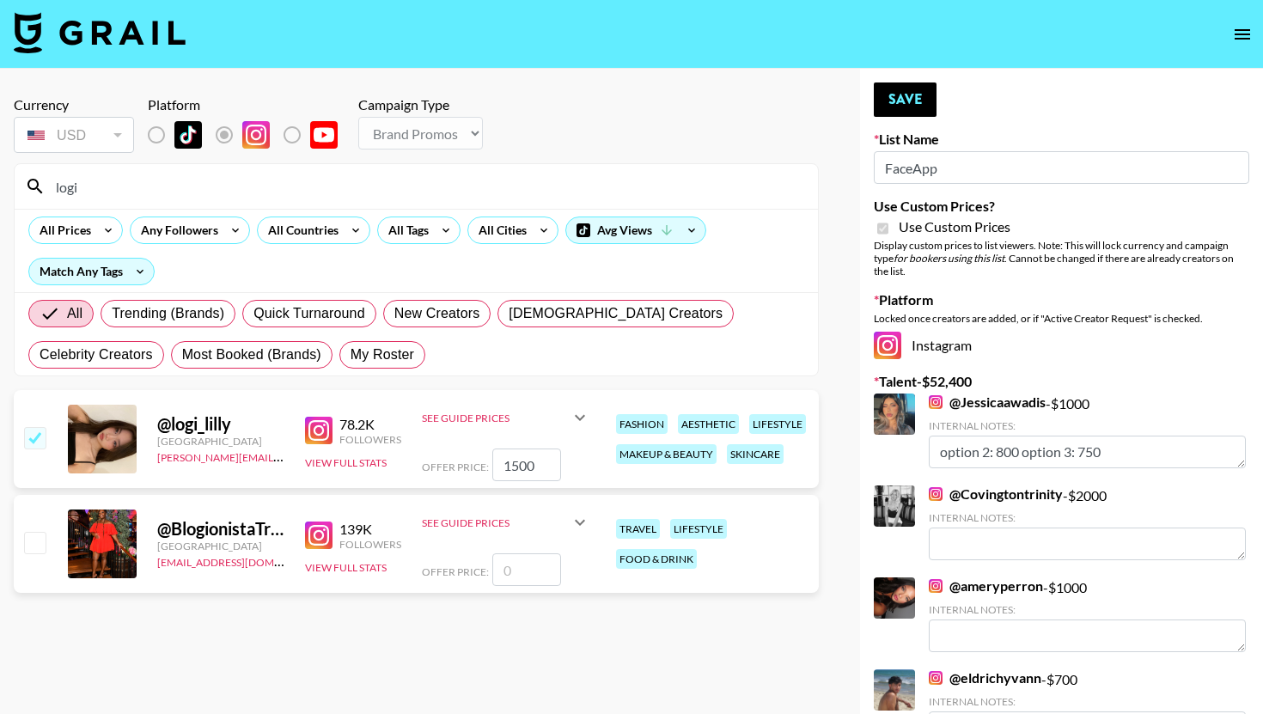
click at [932, 106] on button "Save" at bounding box center [905, 99] width 63 height 34
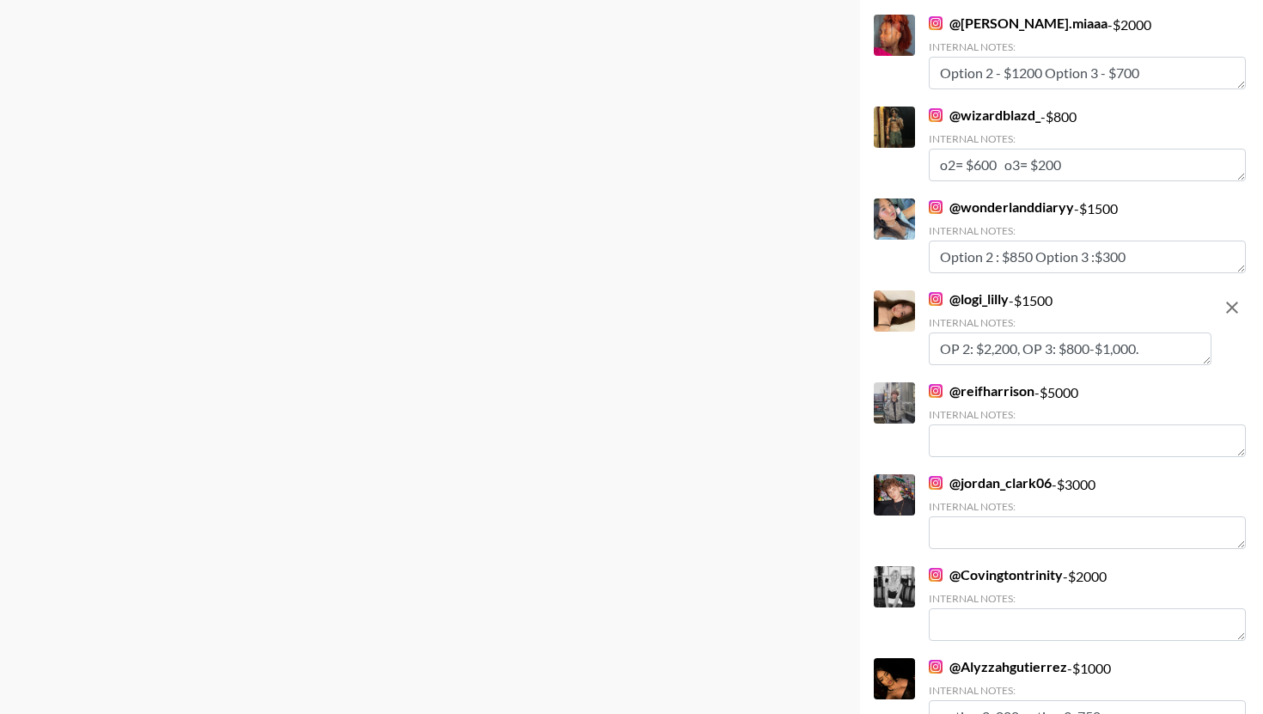
scroll to position [1113, 0]
